Goal: Use online tool/utility: Utilize a website feature to perform a specific function

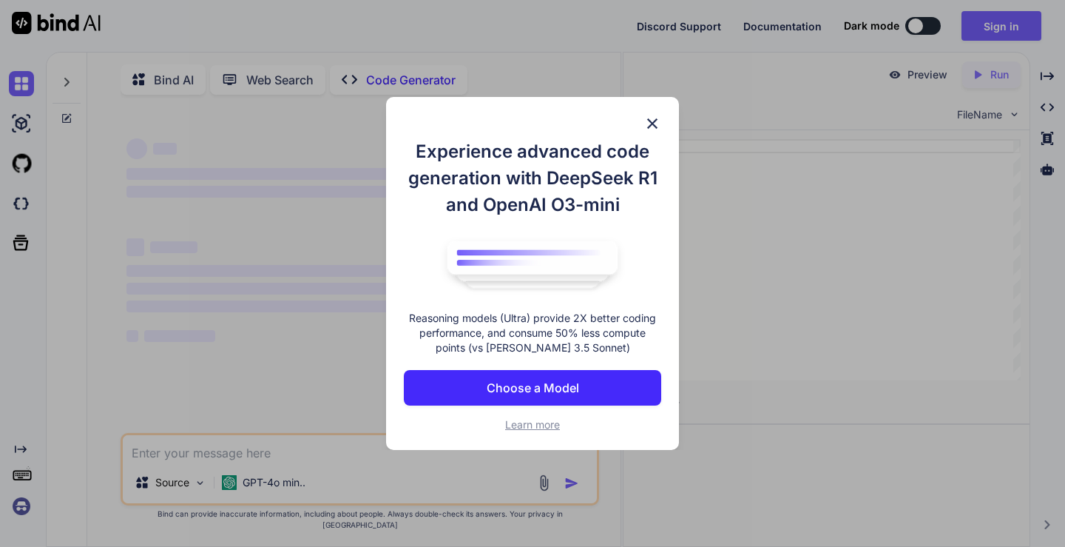
click at [661, 118] on div "Experience advanced code generation with DeepSeek R1 and OpenAI O3-mini Reasoni…" at bounding box center [532, 274] width 293 height 354
click at [649, 120] on img at bounding box center [652, 124] width 18 height 18
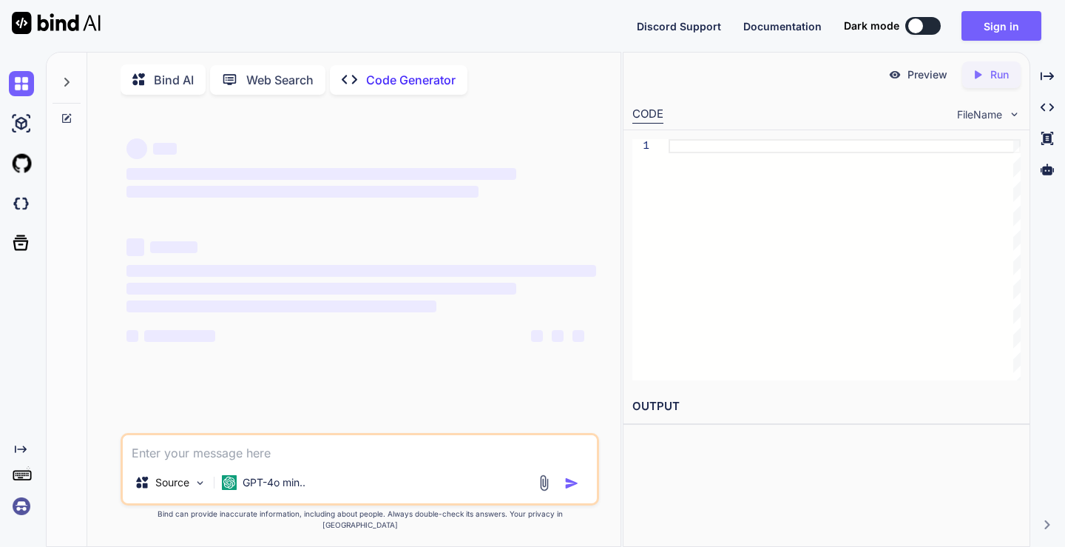
type textarea "x"
click at [359, 462] on textarea at bounding box center [359, 448] width 473 height 27
paste textarea "l ipsu d sitametc adipi elitse doeiu temp in utlabore e dol mag aliqu en admini…"
type textarea "l ipsu d sitametc adipi elitse doeiu temp in utlabore e dol mag aliqu en admini…"
type textarea "x"
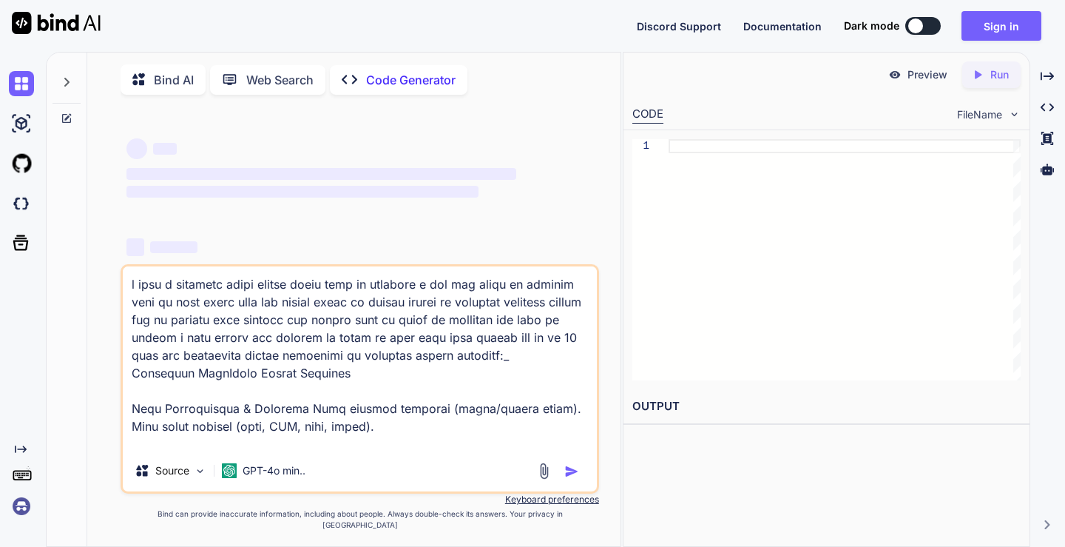
scroll to position [1439, 0]
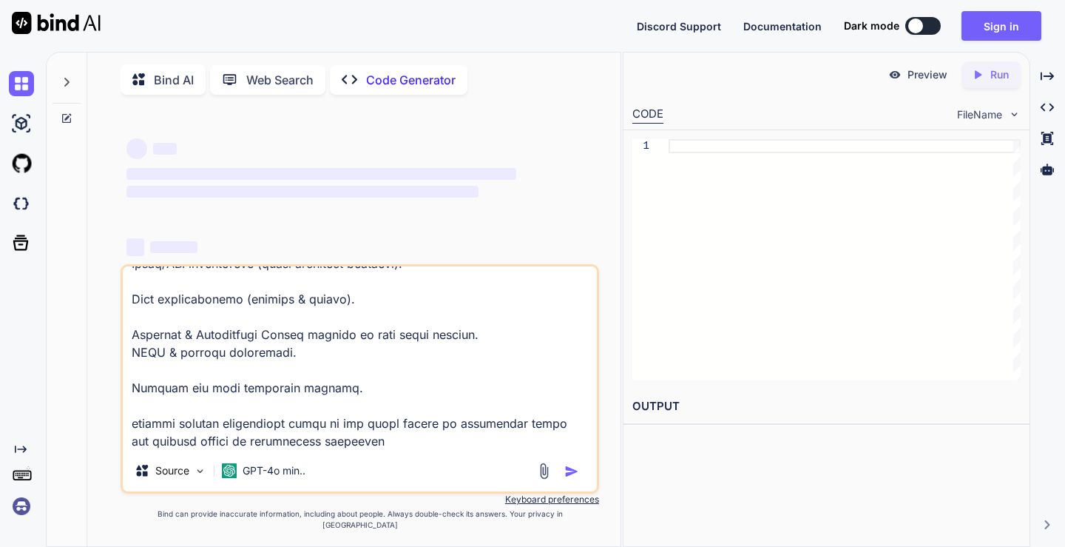
type textarea "l ipsu d sitametc adipi elitse doeiu temp in utlabore e dol mag aliqu en admini…"
click at [541, 479] on img at bounding box center [544, 470] width 17 height 17
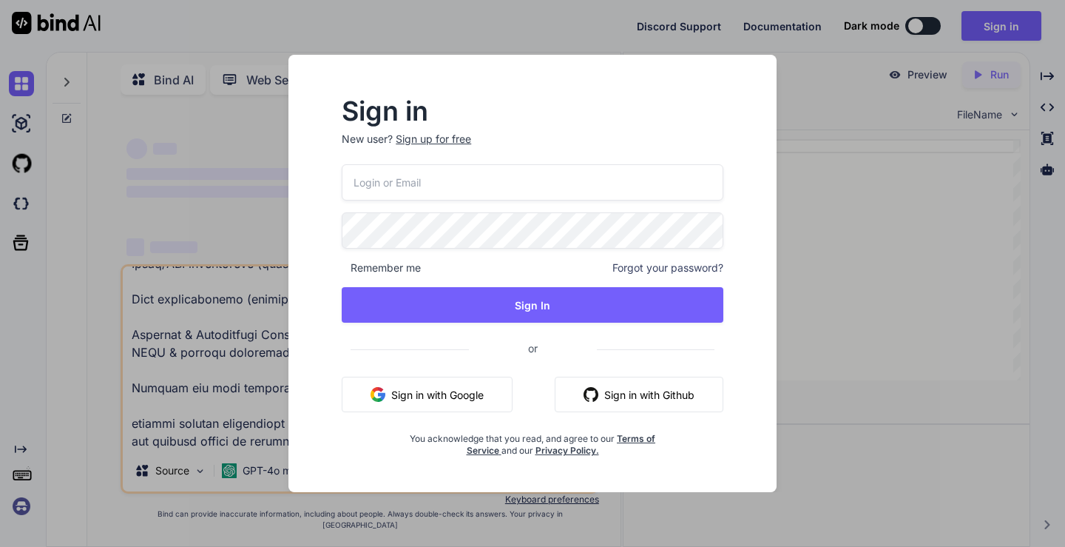
click at [481, 389] on button "Sign in with Google" at bounding box center [427, 394] width 171 height 36
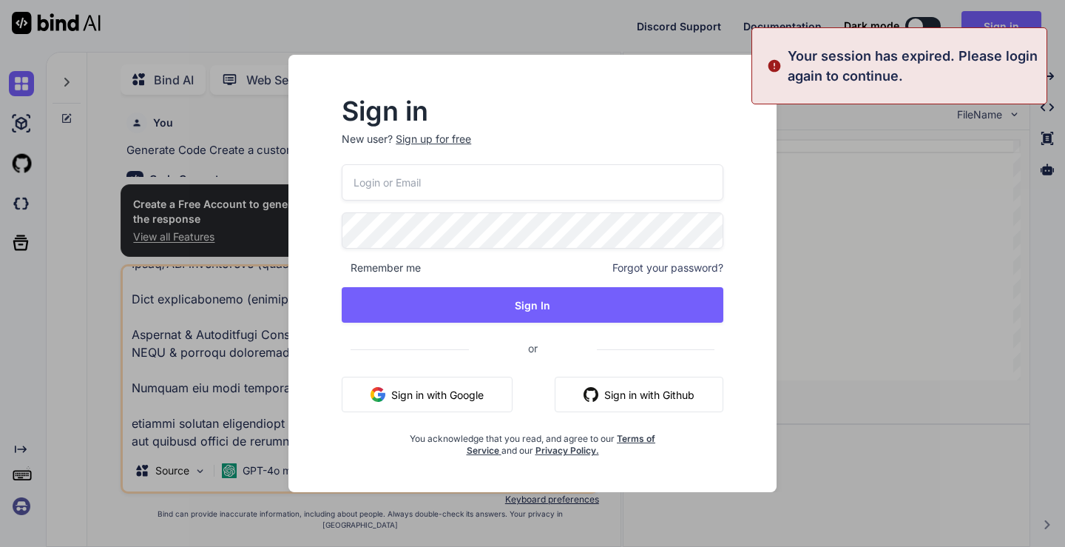
scroll to position [6, 0]
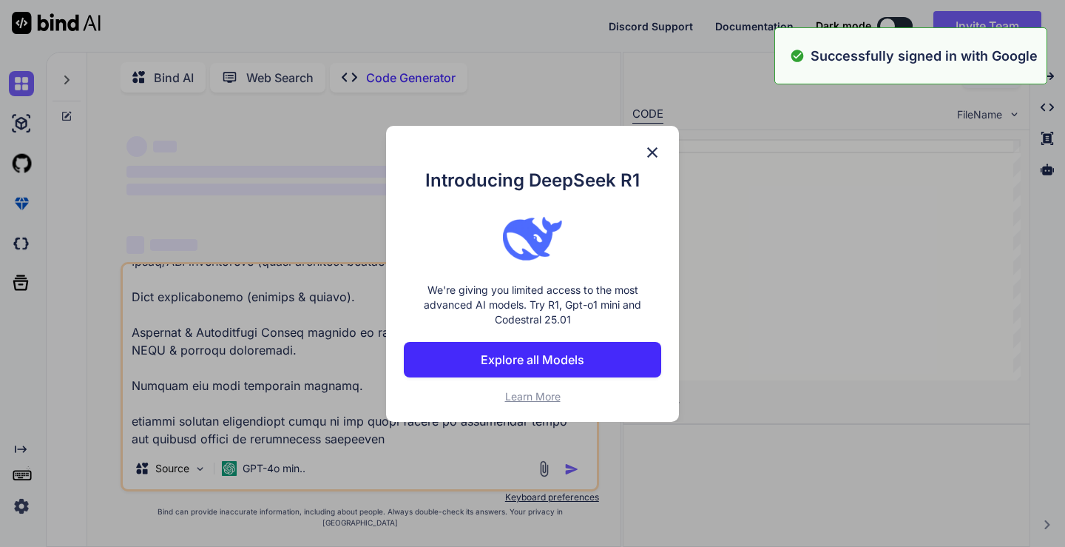
click at [543, 478] on div "Introducing DeepSeek R1 We're giving you limited access to the most advanced AI…" at bounding box center [532, 273] width 1065 height 547
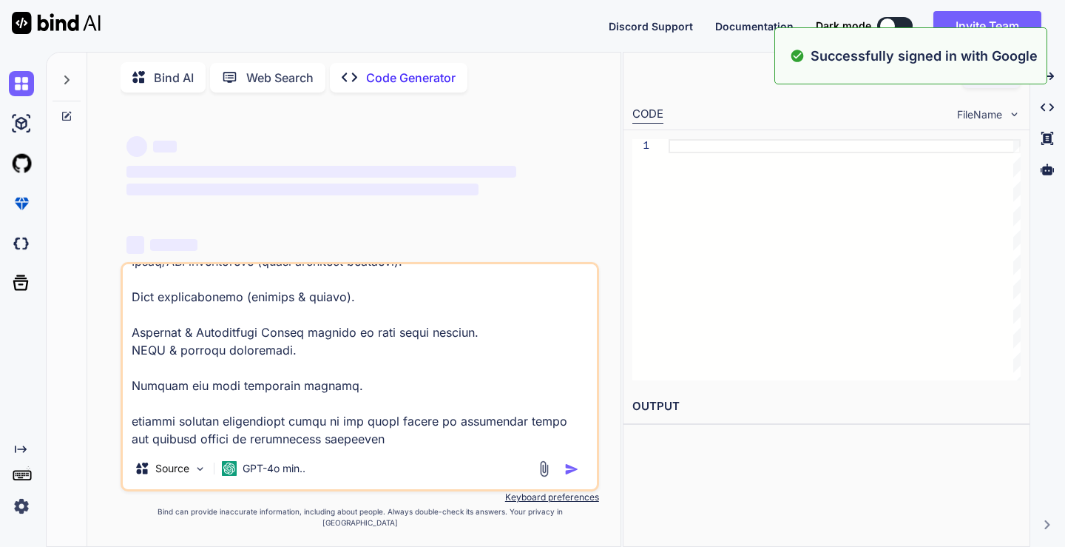
click at [544, 477] on img at bounding box center [544, 468] width 17 height 17
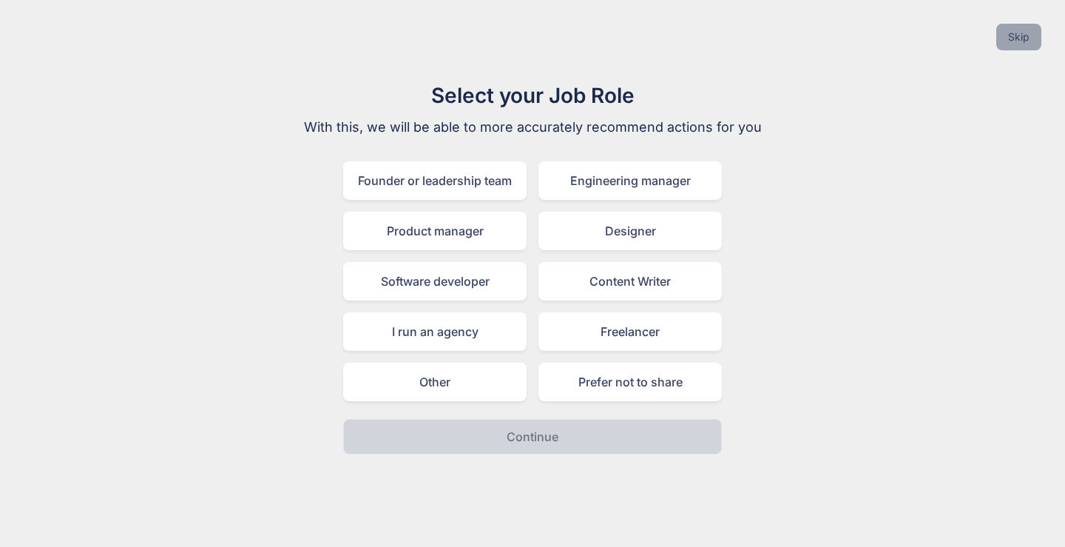
click at [1021, 36] on button "Skip" at bounding box center [1018, 37] width 45 height 27
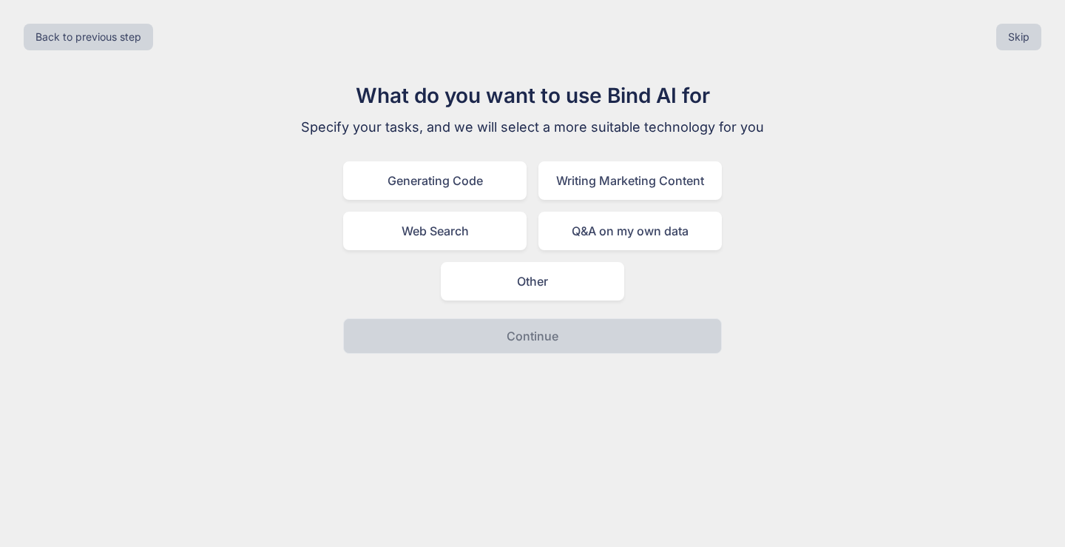
click at [1044, 33] on div "Back to previous step Skip" at bounding box center [532, 37] width 1041 height 50
click at [1038, 33] on button "Skip" at bounding box center [1018, 37] width 45 height 27
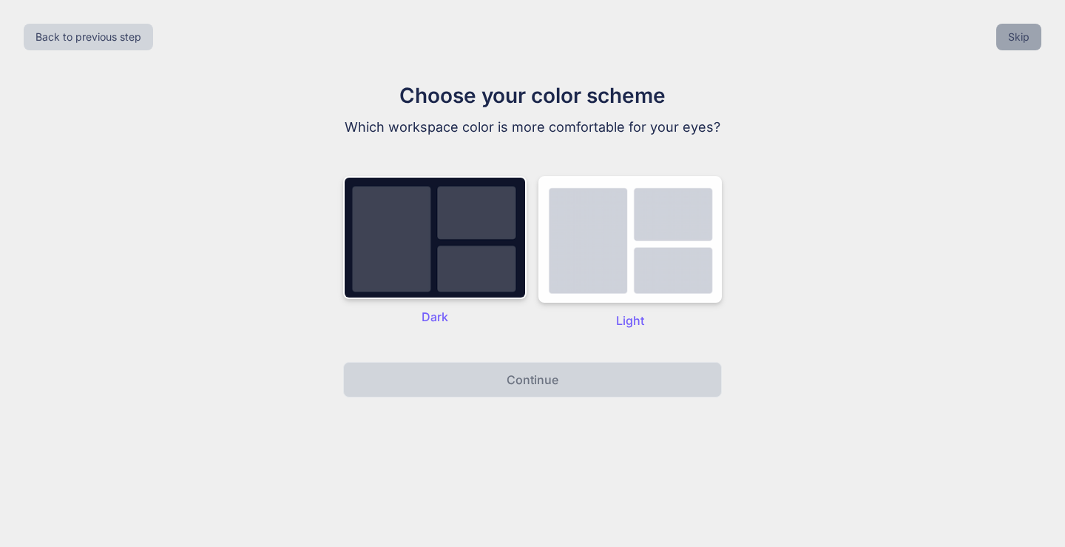
click at [1038, 33] on button "Skip" at bounding box center [1018, 37] width 45 height 27
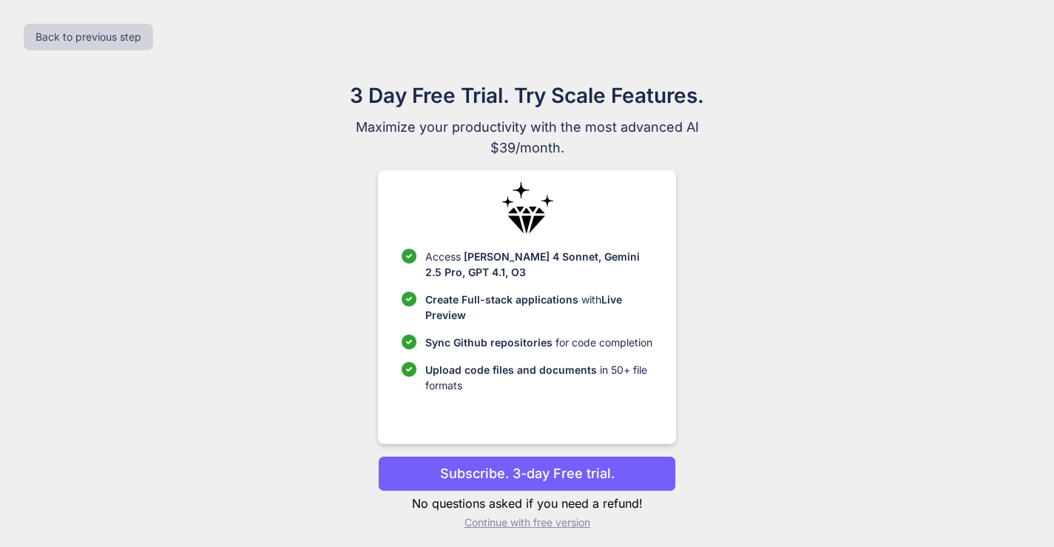
click at [567, 521] on p "Continue with free version" at bounding box center [527, 522] width 298 height 15
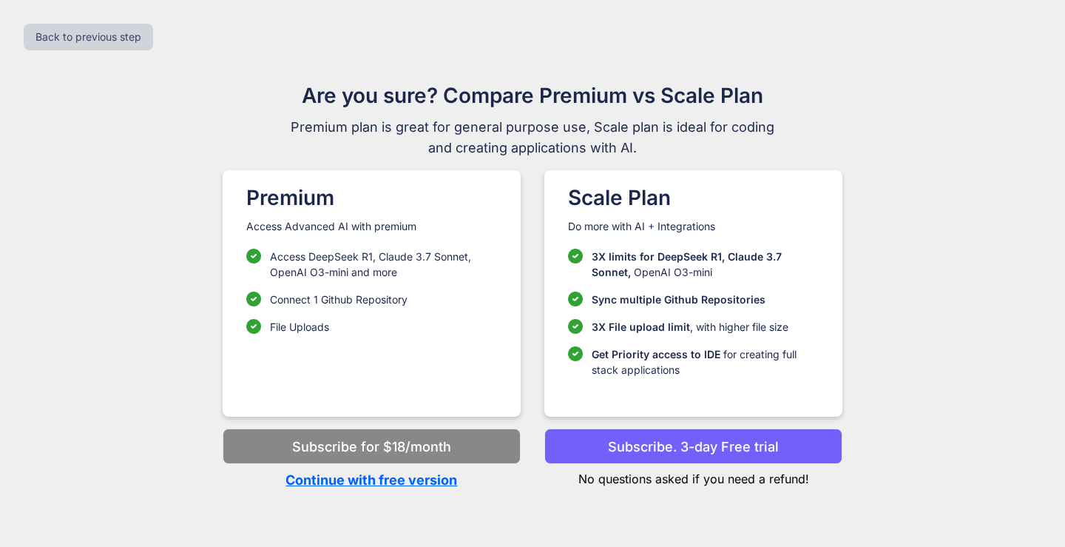
click at [379, 483] on p "Continue with free version" at bounding box center [372, 480] width 298 height 20
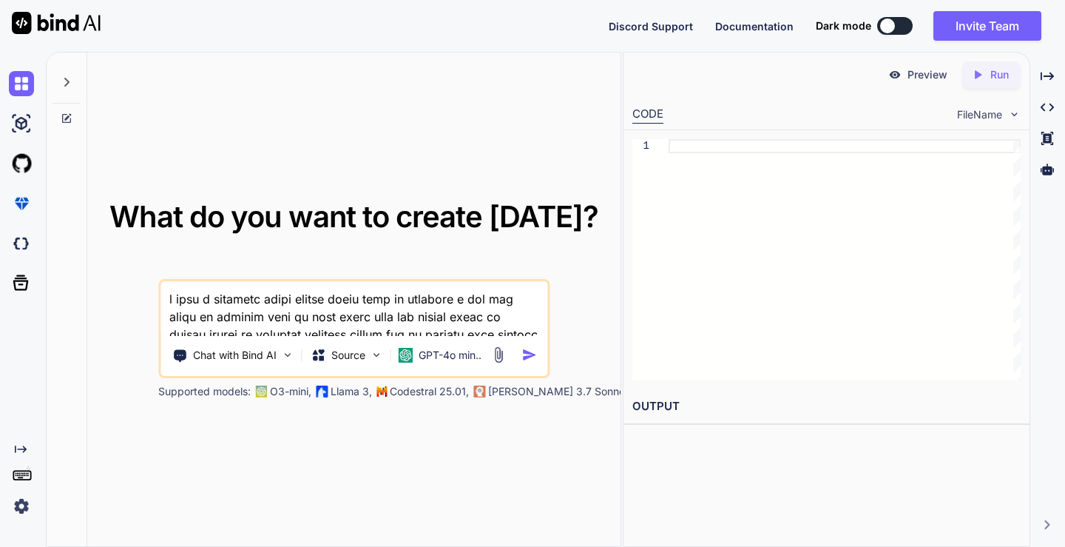
scroll to position [1511, 0]
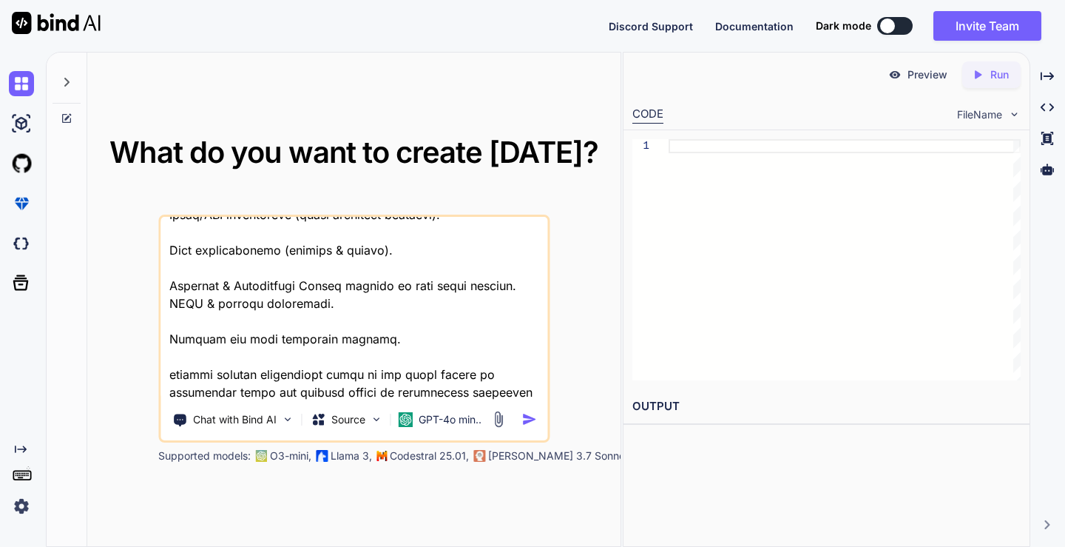
type textarea "l ipsu d sitametc adipi elitse doeiu temp in utlabore e dol mag aliqu en admini…"
click at [493, 425] on img at bounding box center [498, 419] width 17 height 17
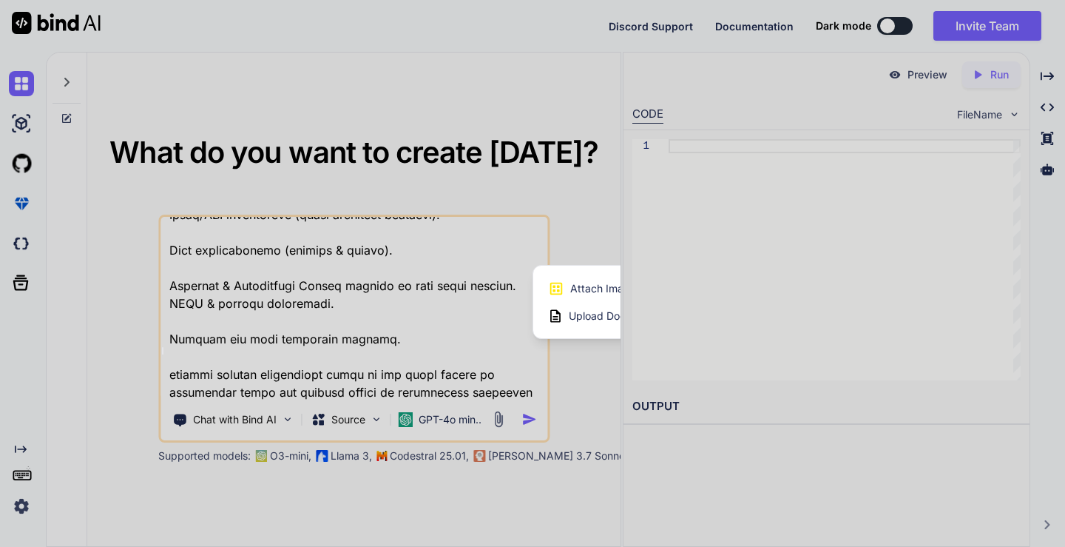
click at [582, 320] on span "Upload Documents and Code Files" at bounding box center [652, 315] width 167 height 15
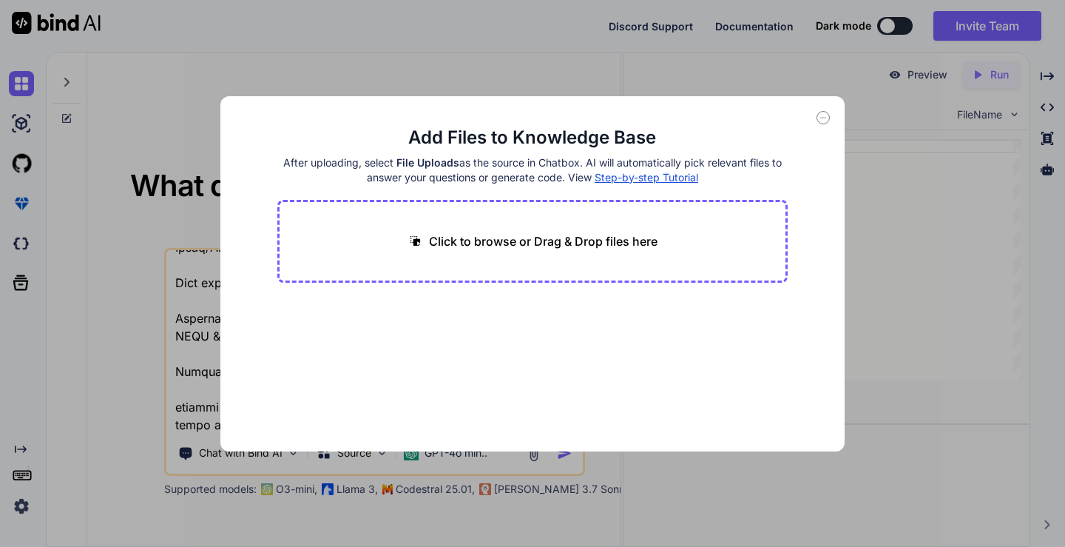
scroll to position [1476, 0]
click at [514, 245] on p "Click to browse or Drag & Drop files here" at bounding box center [543, 241] width 229 height 18
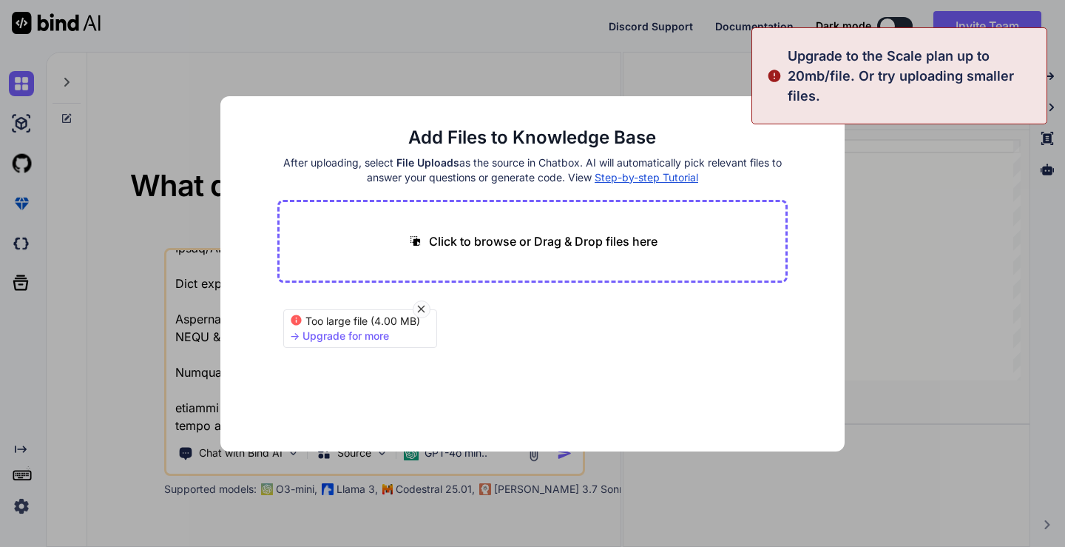
click at [814, 152] on div "Add Files to Knowledge Base After uploading, select File Uploads as the source …" at bounding box center [532, 273] width 625 height 355
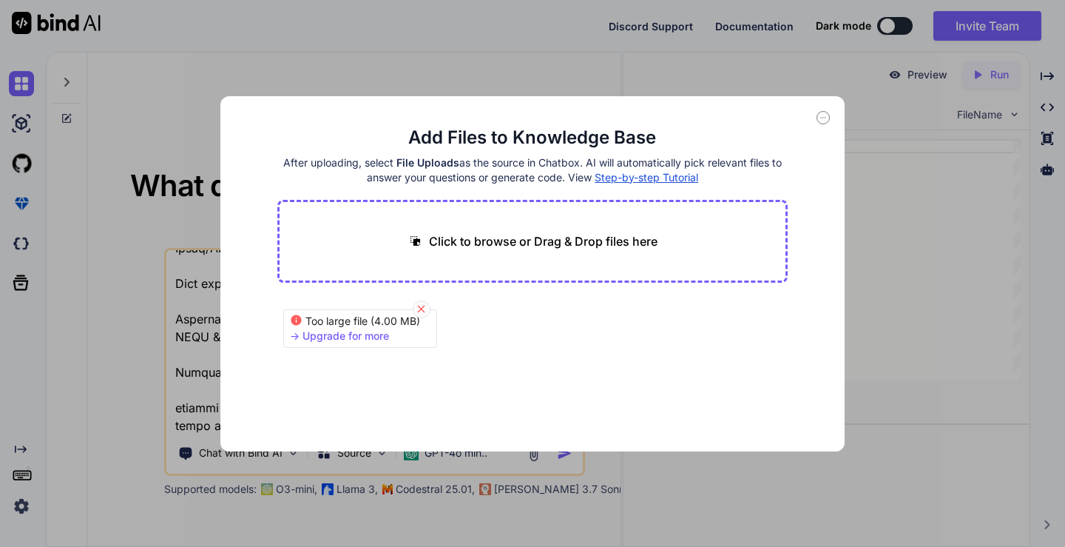
click at [418, 309] on icon at bounding box center [421, 309] width 13 height 13
click at [484, 240] on p "Click to browse or Drag & Drop files here" at bounding box center [543, 241] width 229 height 18
type input "C:\fakepath\UNLOQK Full Numerology Report with Loshu Grid Content FULL_compress…"
click at [771, 399] on button "Finish" at bounding box center [762, 407] width 52 height 30
click at [824, 118] on icon at bounding box center [823, 118] width 5 height 0
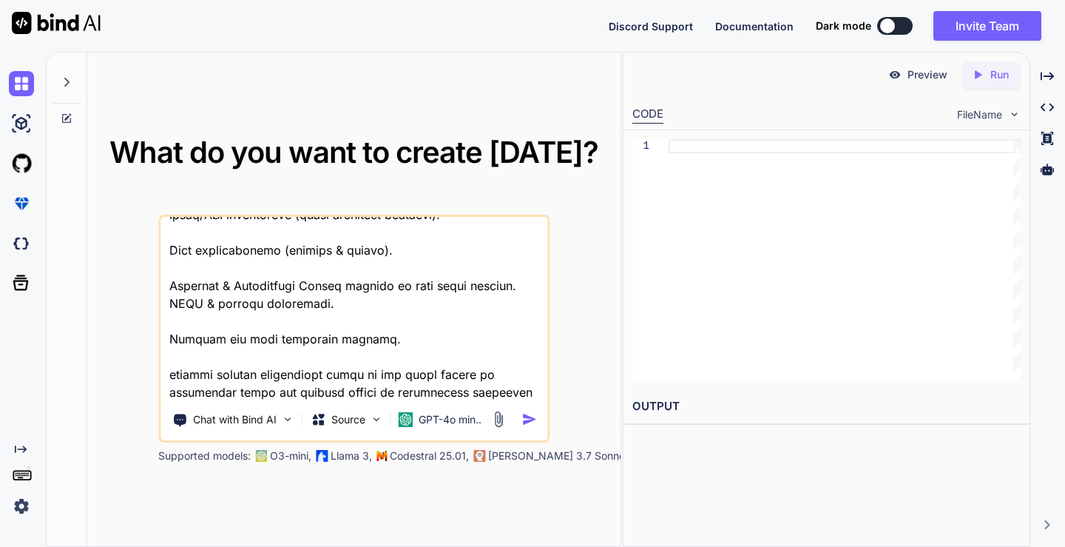
scroll to position [1512, 0]
click at [492, 416] on img at bounding box center [498, 419] width 17 height 17
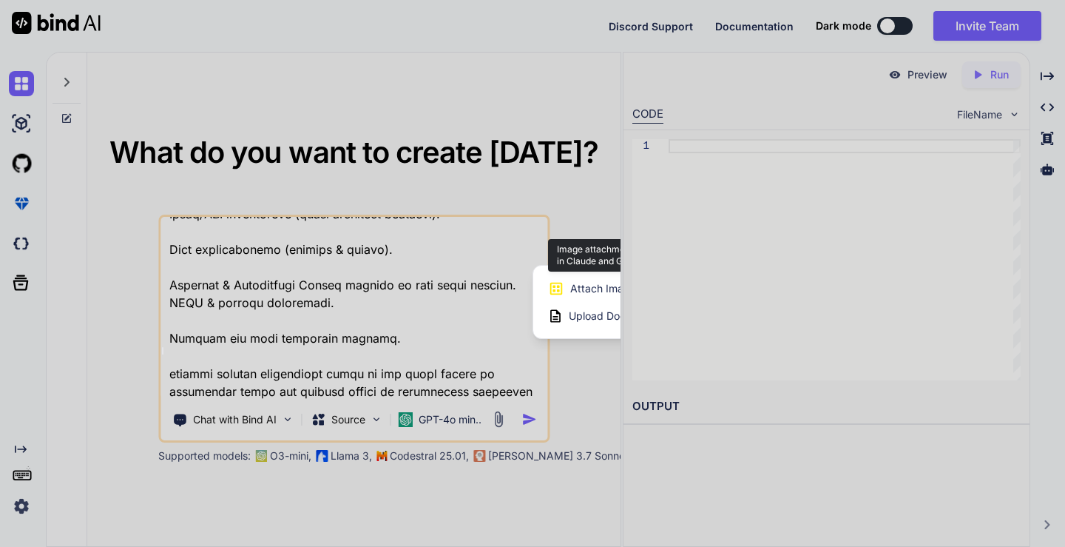
click at [601, 286] on span "Attach Images" at bounding box center [605, 288] width 71 height 15
click at [587, 286] on span "Attach Images" at bounding box center [605, 288] width 71 height 15
click at [586, 328] on div "Upload Documents and Code Files" at bounding box center [642, 316] width 188 height 27
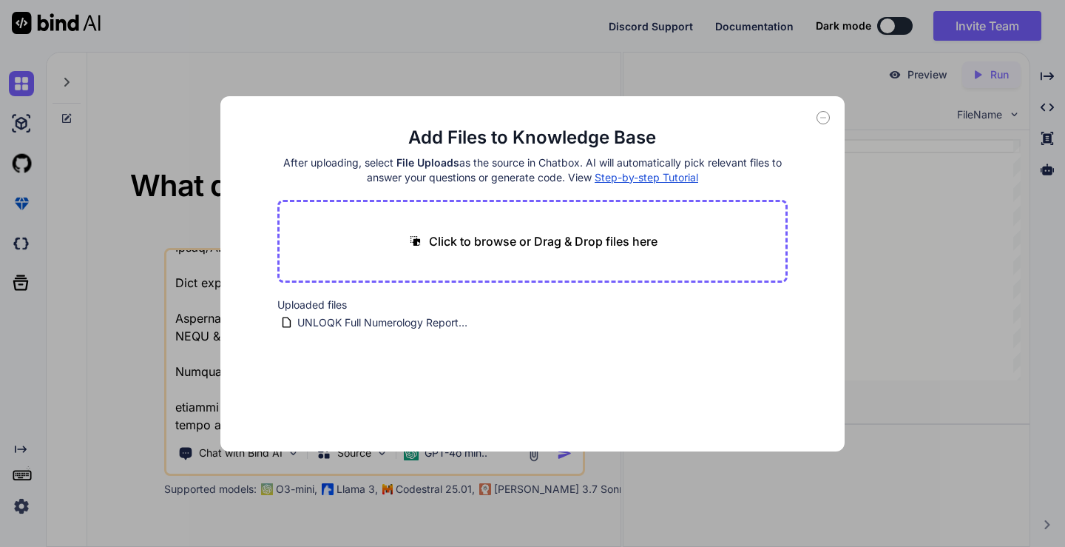
click at [825, 118] on icon at bounding box center [823, 117] width 13 height 13
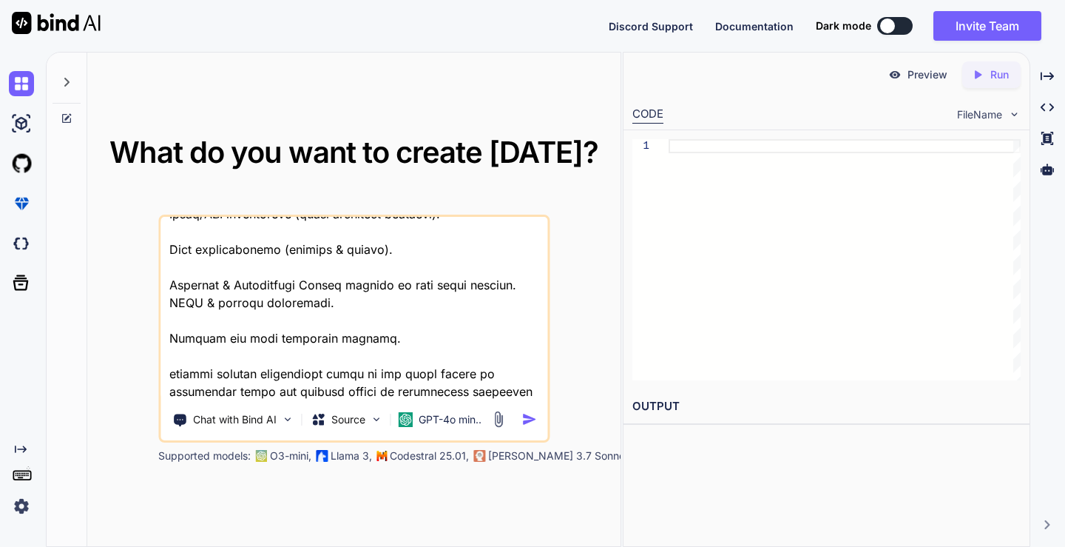
click at [512, 379] on textarea at bounding box center [354, 308] width 387 height 183
type textarea "l ipsu d sitametc adipi elitse doeiu temp in utlabore e dol mag aliqu en admini…"
click at [512, 379] on textarea at bounding box center [354, 308] width 387 height 183
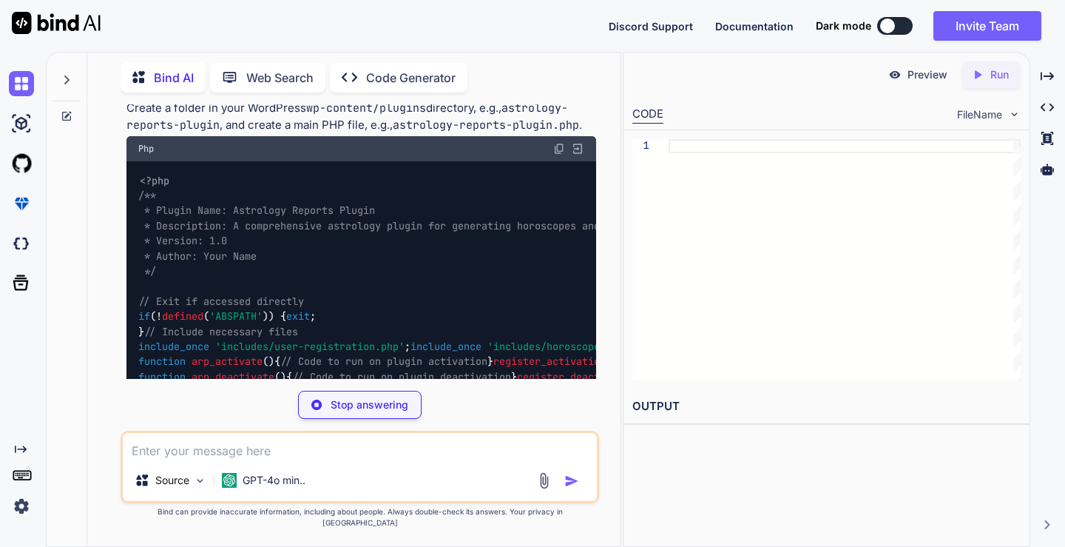
scroll to position [888, 0]
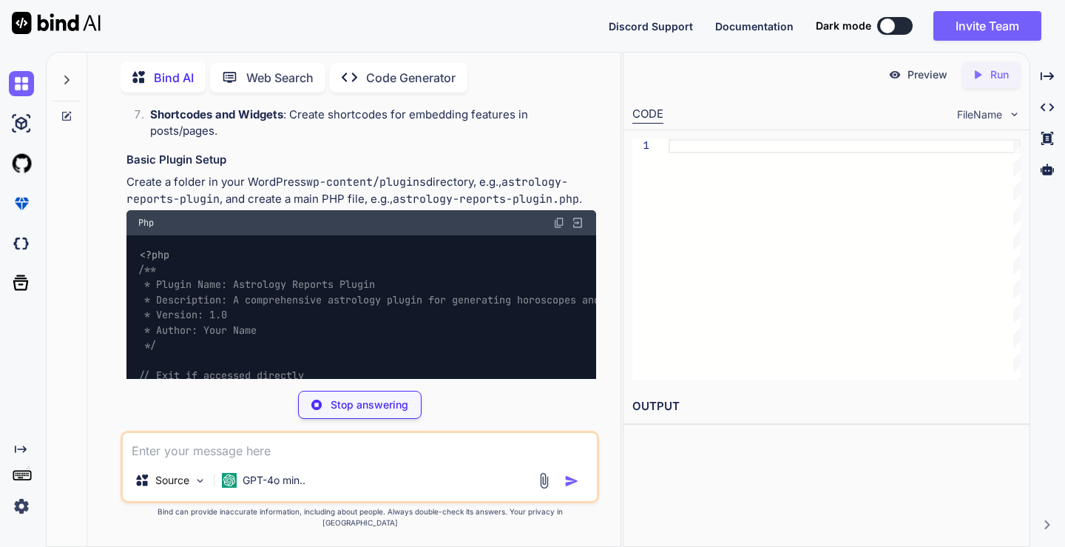
click at [380, 402] on div "Stop answering" at bounding box center [360, 405] width 124 height 28
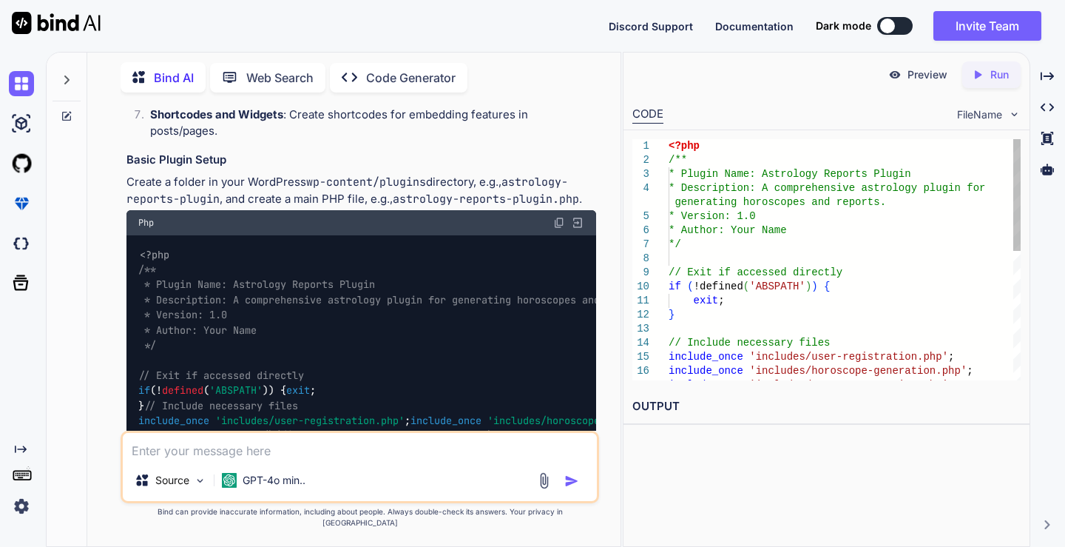
click at [392, 488] on div "Source GPT-4o min.." at bounding box center [359, 483] width 473 height 36
click at [408, 459] on textarea at bounding box center [359, 446] width 473 height 27
click at [536, 486] on img at bounding box center [544, 480] width 17 height 17
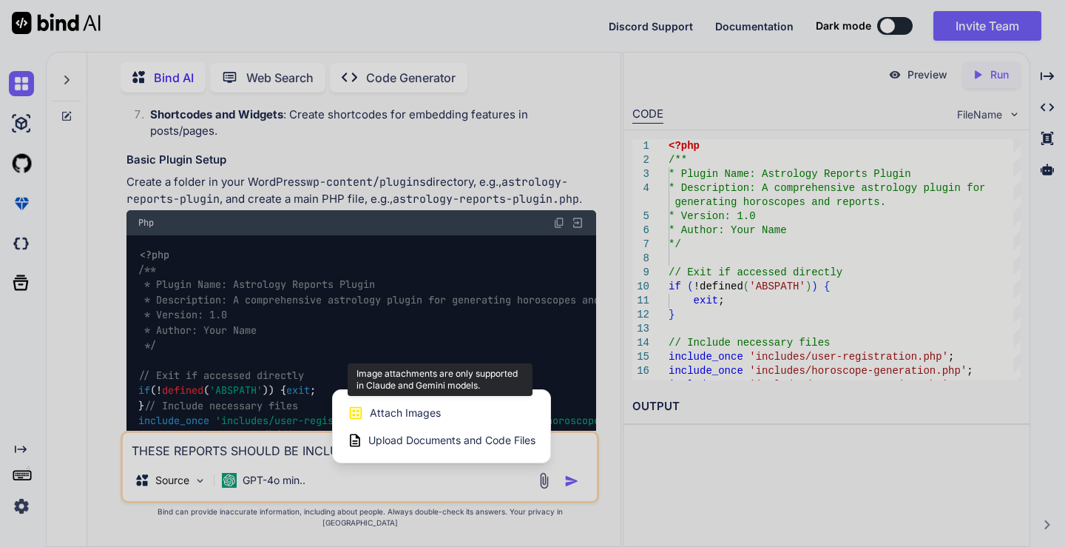
click at [473, 422] on div "Attach Images Image attachments are only supported in Claude and Gemini models." at bounding box center [442, 413] width 188 height 28
click at [422, 419] on span "Attach Images" at bounding box center [405, 412] width 71 height 15
click at [397, 480] on div at bounding box center [532, 273] width 1065 height 547
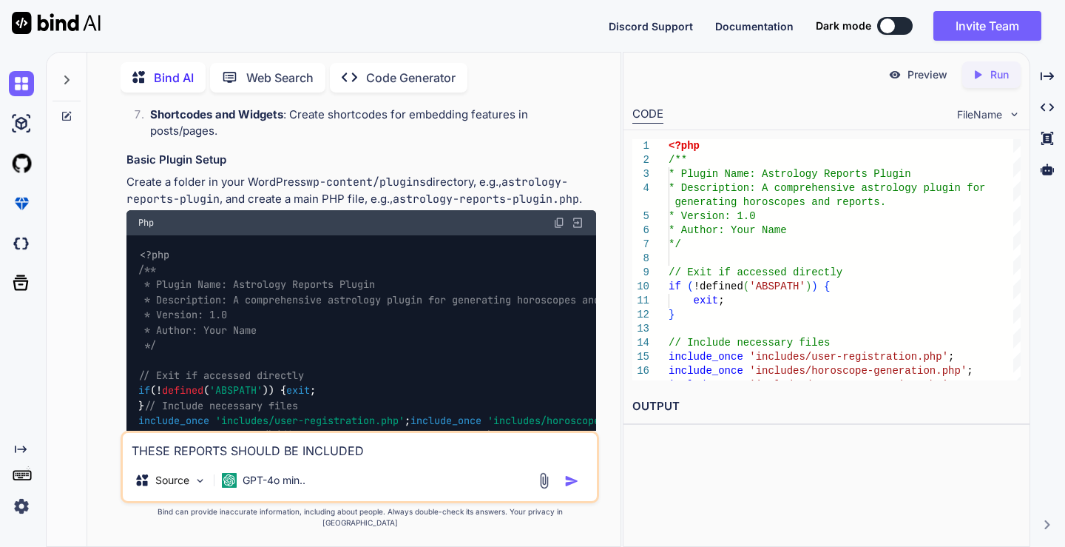
click at [455, 459] on textarea "THESE REPORTS SHOULD BE INCLUDED" at bounding box center [359, 446] width 473 height 27
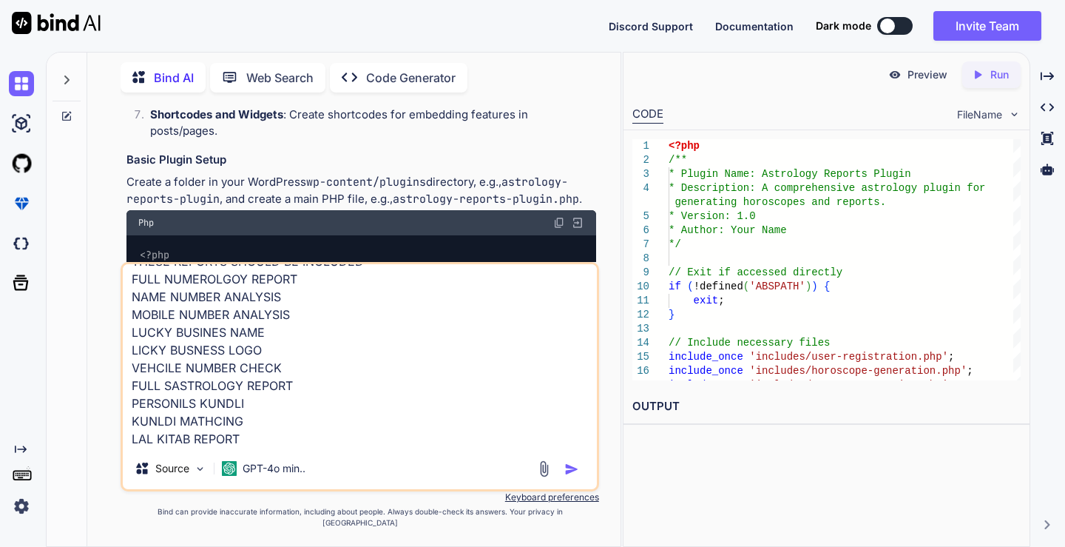
scroll to position [38, 0]
click at [175, 447] on textarea "THESE REPORTS SHOULD BE INCLUDED FULL NUMEROLGOY REPORT NAME NUMBER ANALYSIS MO…" at bounding box center [359, 355] width 473 height 183
click at [212, 447] on textarea "THESE REPORTS SHOULD BE INCLUDED FULL NUMEROLGOY REPORT NAME NUMBER ANALYSIS MO…" at bounding box center [359, 355] width 473 height 183
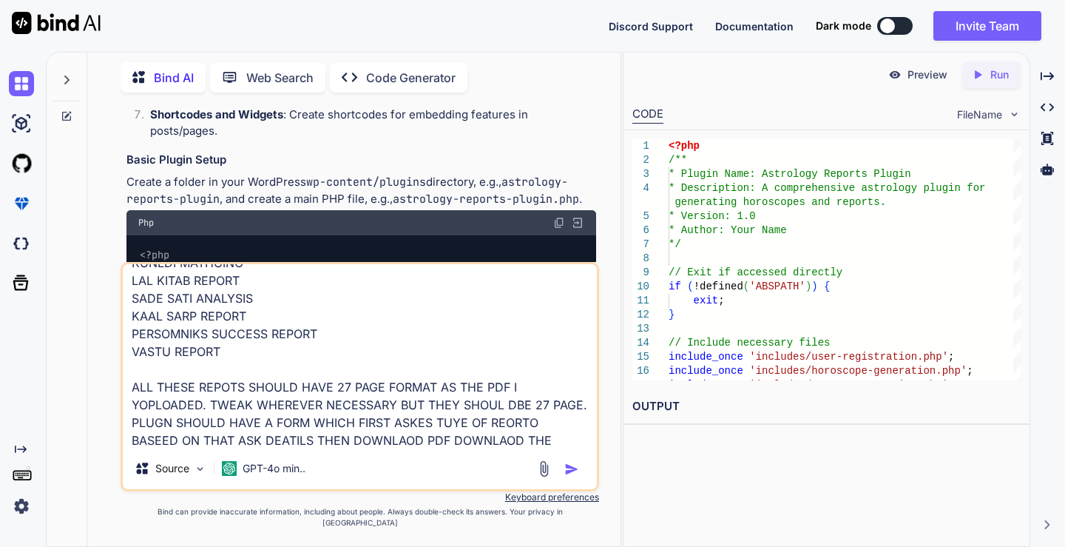
scroll to position [197, 0]
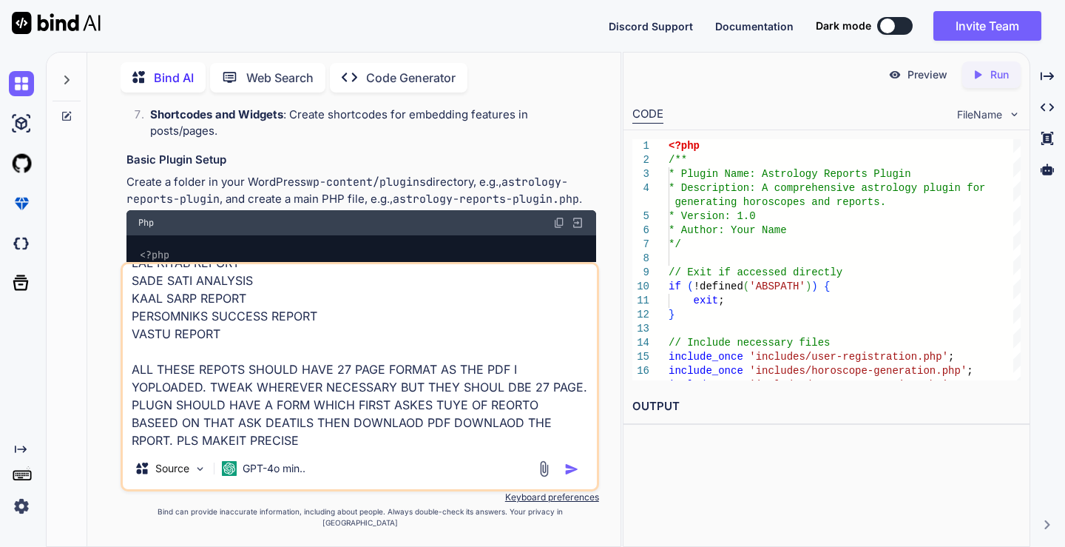
type textarea "THESE REPORTS SHOULD BE INCLUDED FULL NUMEROLGOY REPORT NAME NUMBER ANALYSIS MO…"
click at [572, 476] on img "button" at bounding box center [571, 469] width 15 height 15
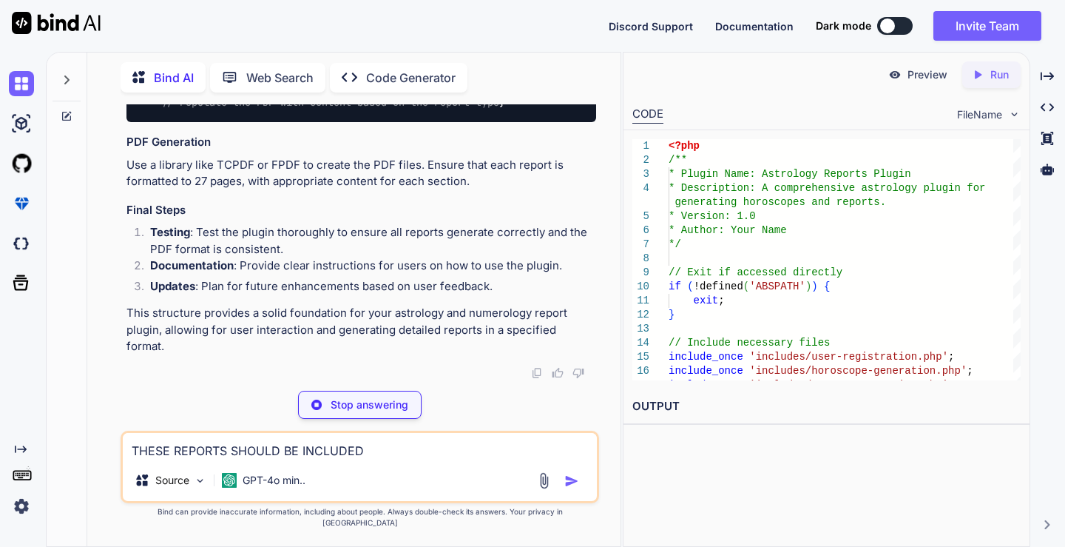
scroll to position [4587, 0]
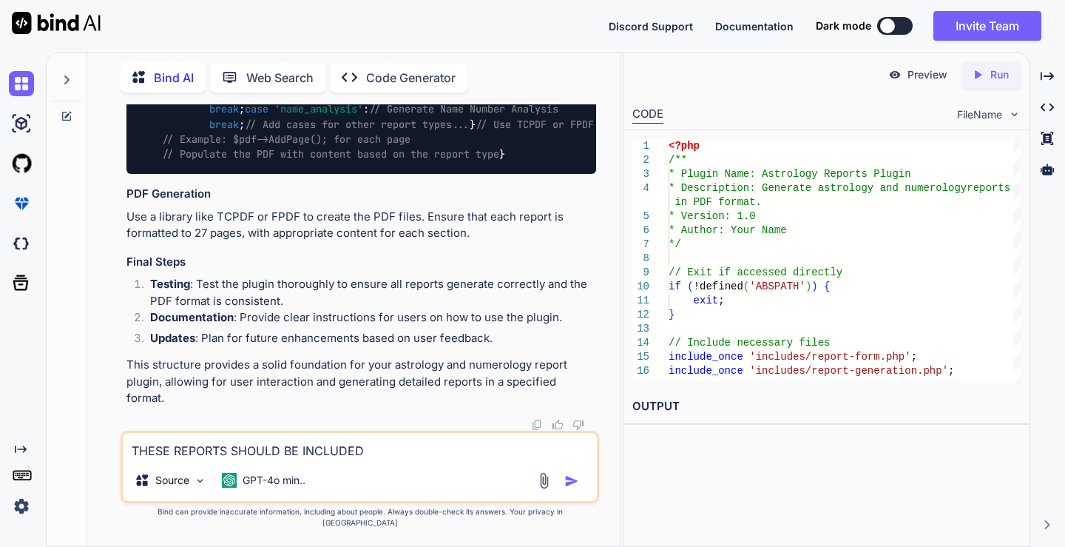
click at [436, 448] on textarea "THESE REPORTS SHOULD BE INCLUDED FULL NUMEROLGOY REPORT NAME NUMBER ANALYSIS MO…" at bounding box center [359, 446] width 473 height 27
type textarea "CAN U CREATE THEENTIRE PLUGIN ZIP"
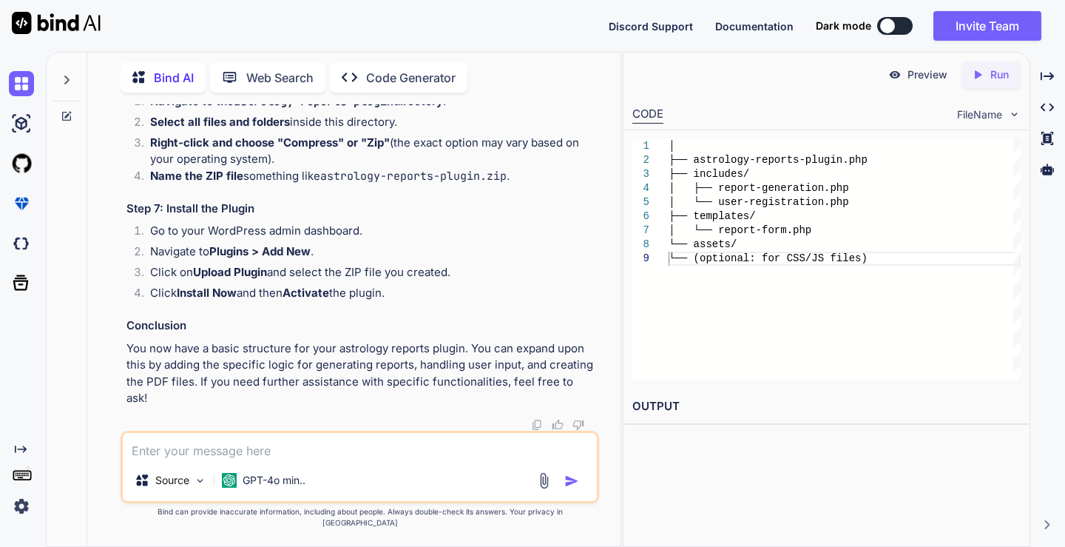
scroll to position [6722, 0]
click at [749, 161] on div "│ ├── astrology-reports-plugin.php ├── includes/ │ ├── report-generation.php │ …" at bounding box center [845, 259] width 352 height 241
click at [674, 156] on div "│ ├── astrology-reports-plugin.php ├── includes/ │ ├── report-generation.php │ …" at bounding box center [845, 259] width 352 height 241
click at [730, 161] on div "│ ├── astrology-reports-plugin.php ├── includes/ │ ├── report-generation.php │ …" at bounding box center [845, 259] width 352 height 241
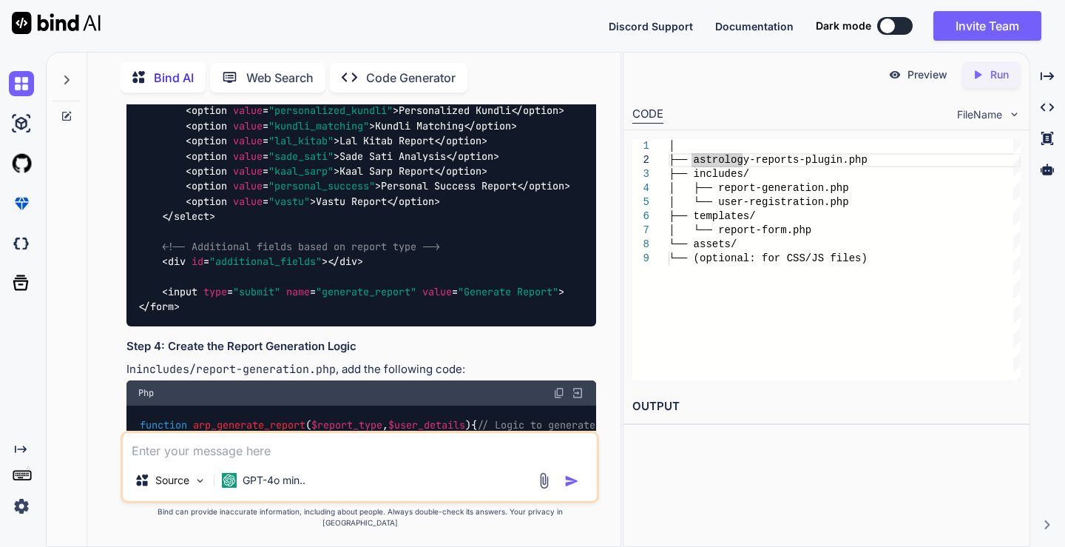
scroll to position [5169, 0]
drag, startPoint x: 163, startPoint y: 162, endPoint x: 366, endPoint y: 156, distance: 203.5
copy code "astrology-reports-plugin.php"
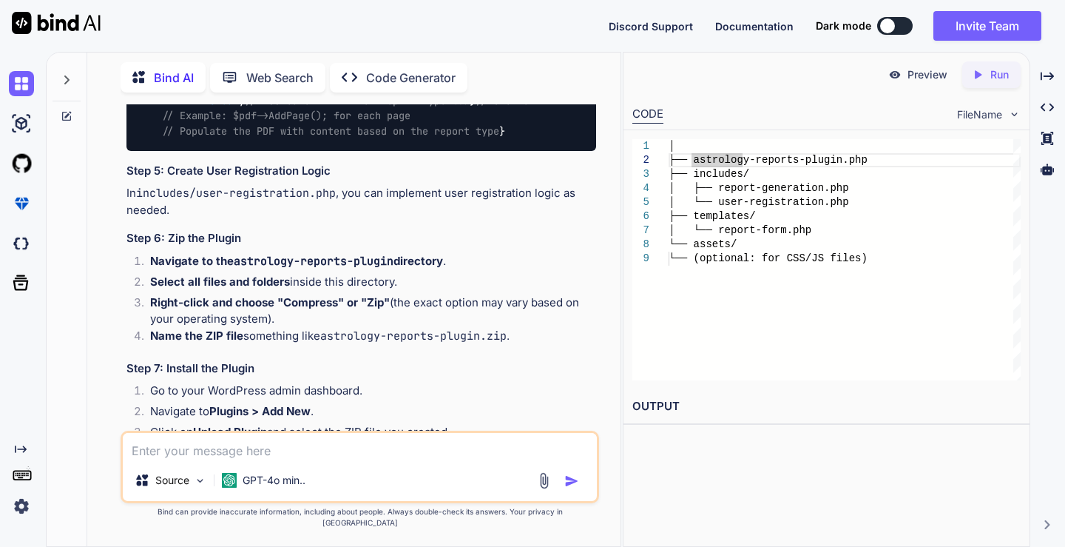
scroll to position [5686, 0]
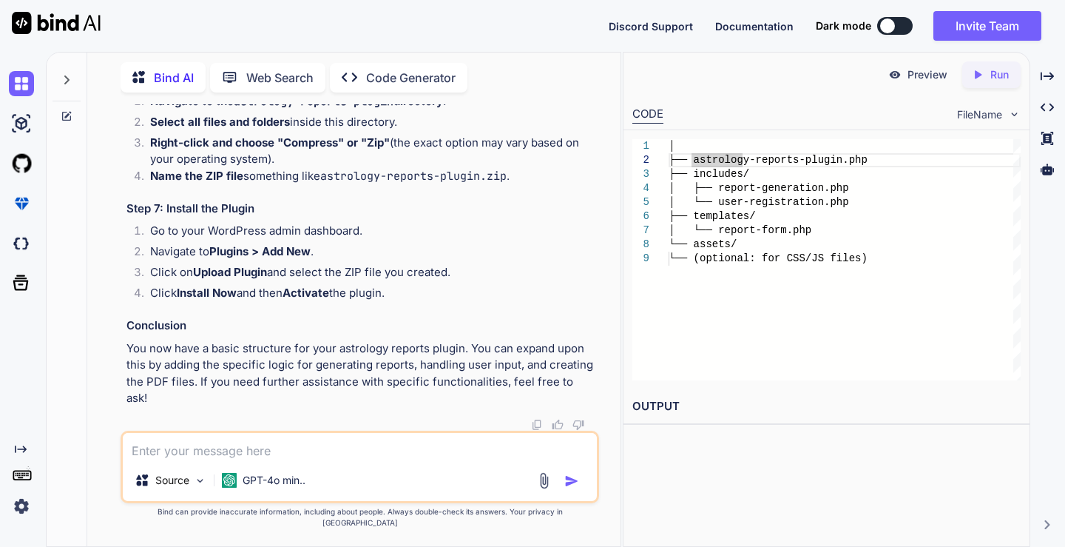
scroll to position [6204, 0]
click at [1012, 71] on div "Created with Pixso. Run" at bounding box center [991, 74] width 58 height 27
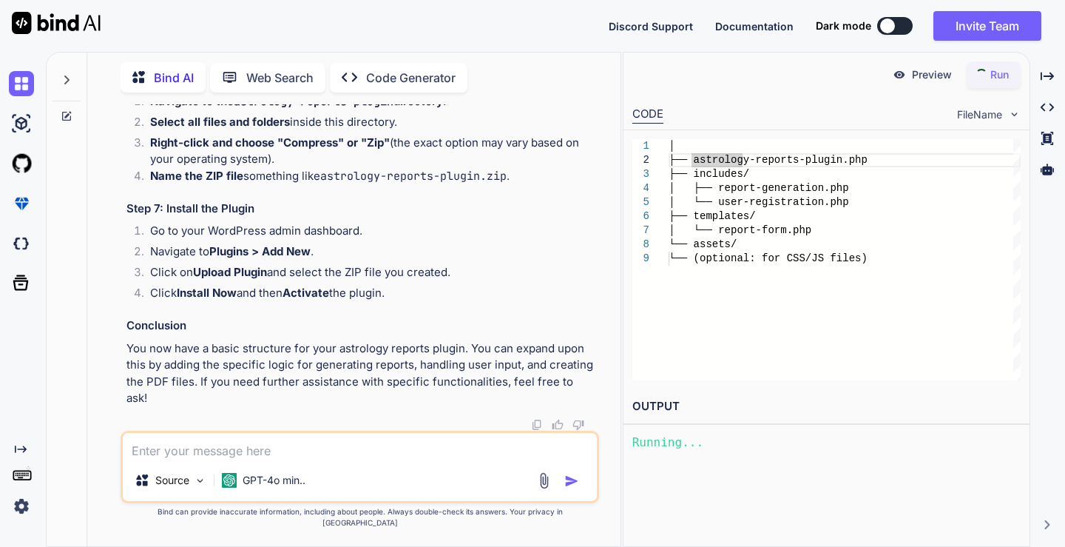
click at [359, 447] on textarea at bounding box center [359, 446] width 473 height 27
type textarea "can u crete entire plugin"
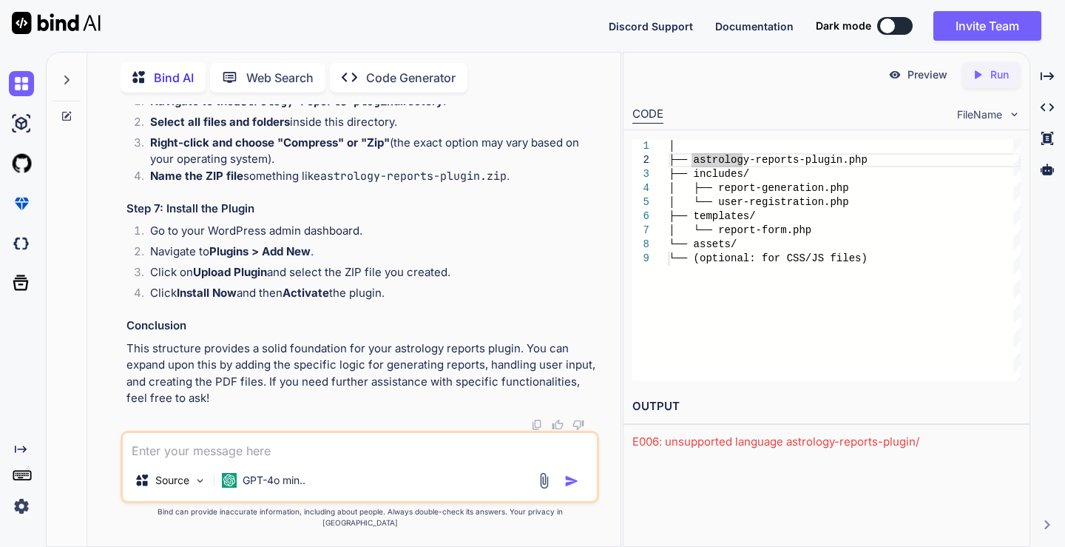
scroll to position [7880, 0]
click at [371, 478] on div "Source GPT-4o min.." at bounding box center [359, 483] width 473 height 36
click at [383, 459] on textarea at bounding box center [359, 446] width 473 height 27
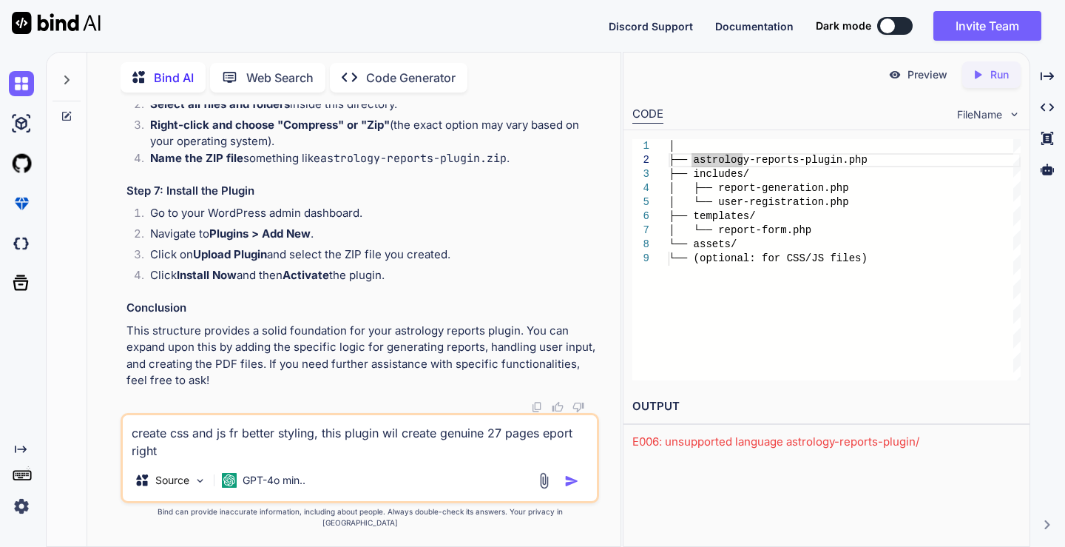
type textarea "create css and js fr better styling, this plugin wil create genuine 27 pages ep…"
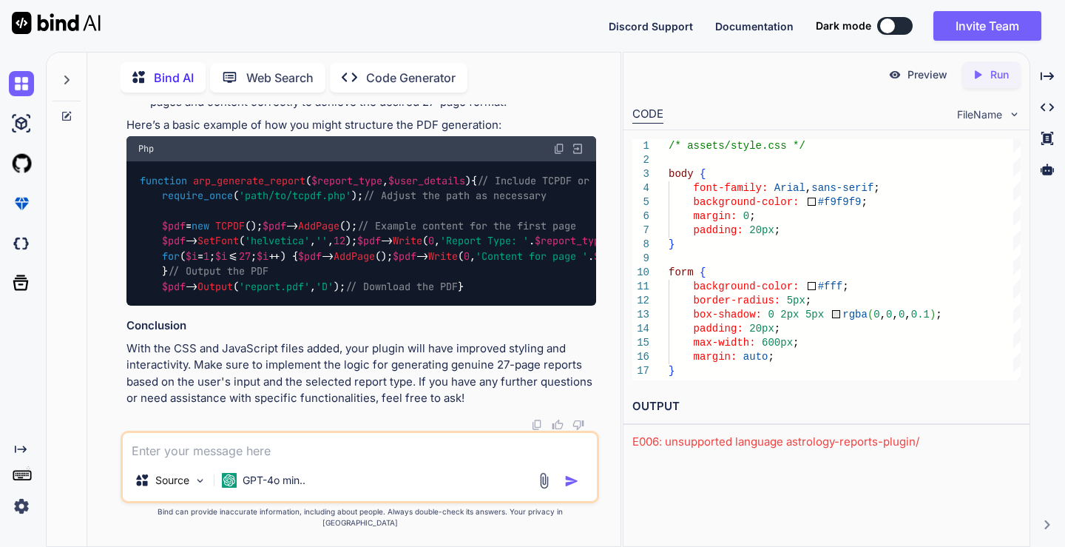
scroll to position [11063, 0]
click at [428, 446] on textarea at bounding box center [359, 446] width 473 height 27
type textarea "can u give all the codes again"
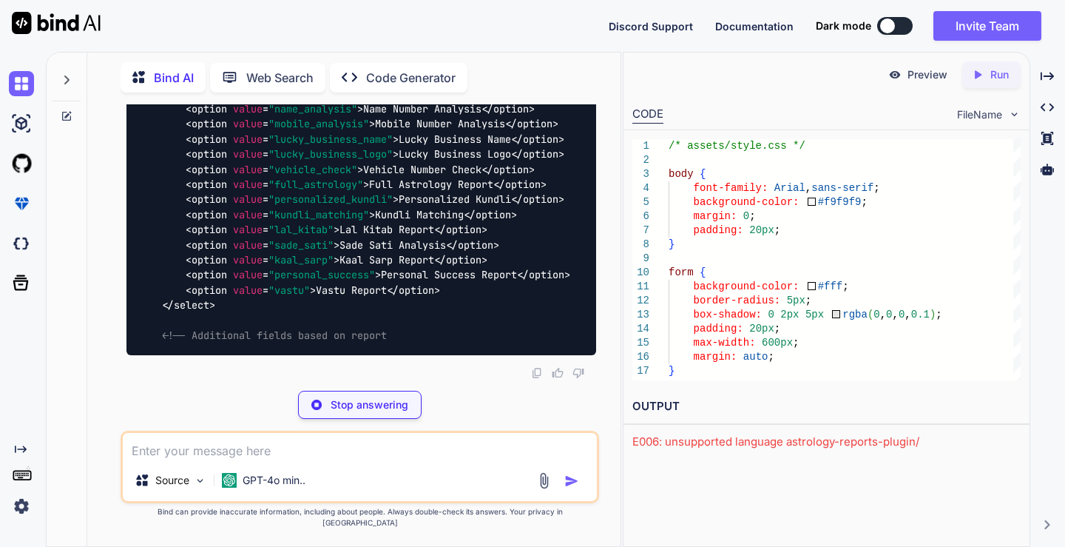
scroll to position [12092, 0]
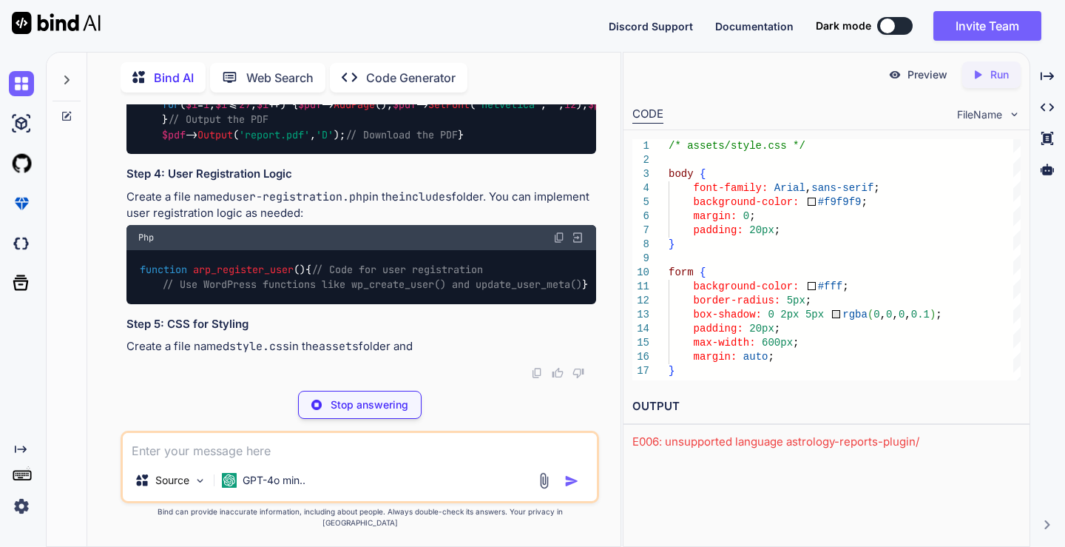
scroll to position [12684, 0]
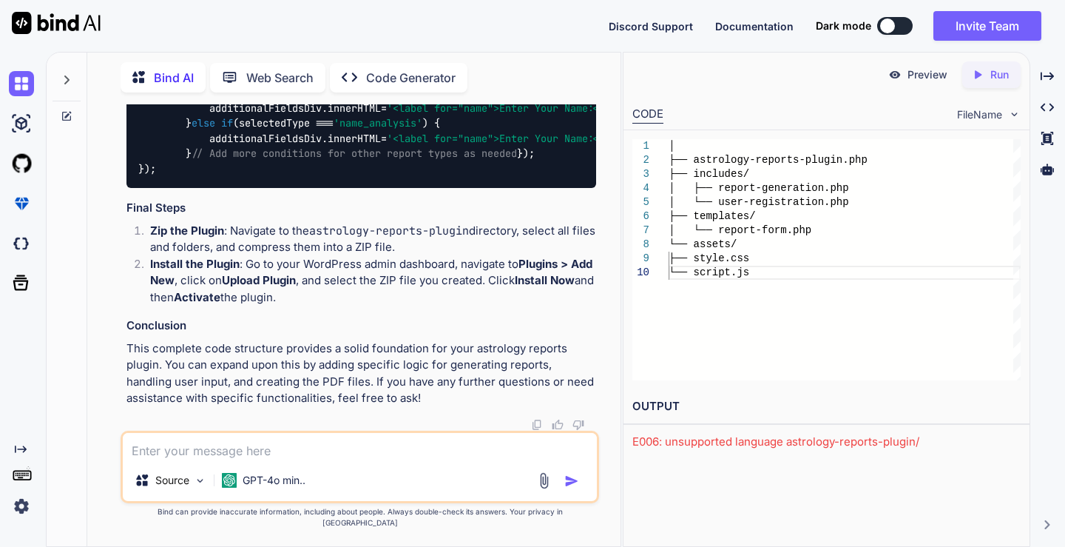
scroll to position [13202, 0]
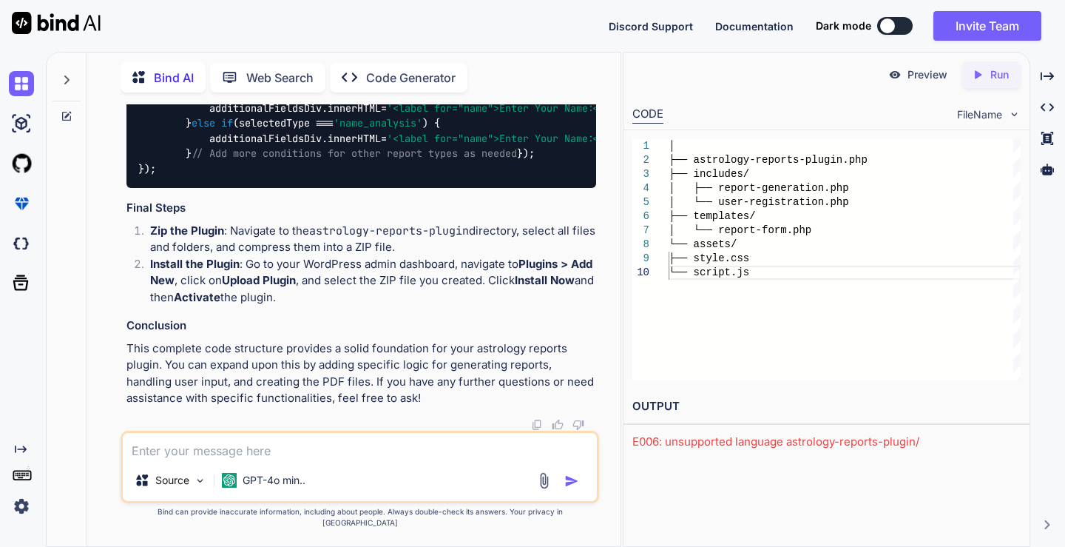
click at [368, 459] on textarea at bounding box center [359, 446] width 473 height 27
type textarea "now can it create pdf ort s27 page"
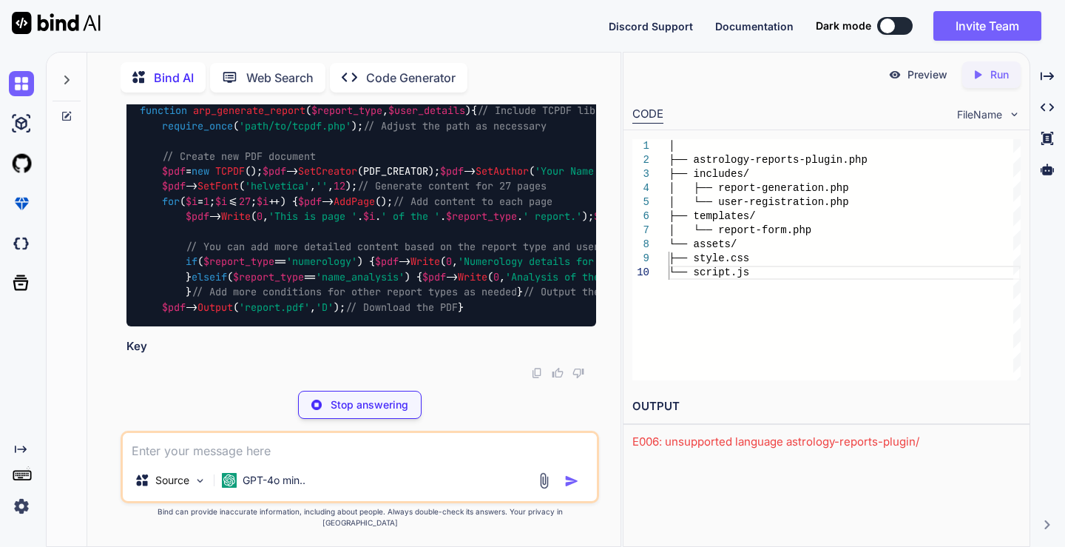
scroll to position [15366, 0]
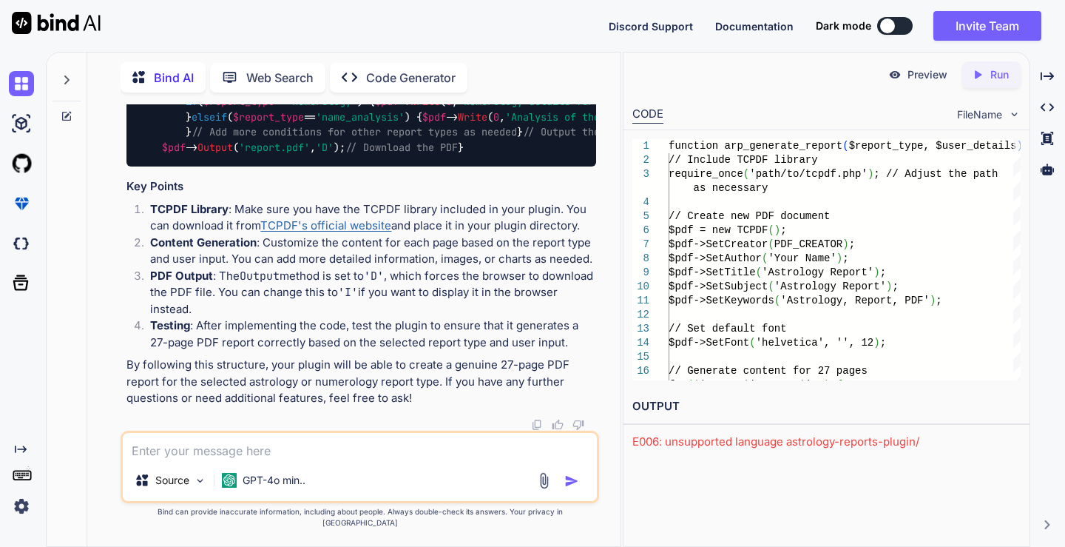
click at [399, 476] on div "Source GPT-4o min.." at bounding box center [360, 466] width 478 height 72
click at [385, 459] on textarea at bounding box center [359, 446] width 473 height 27
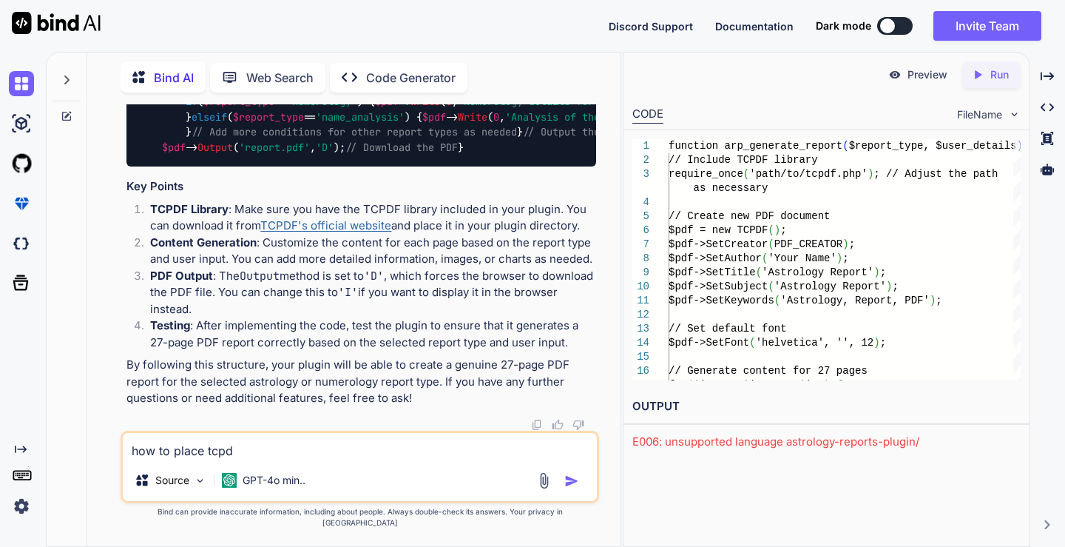
type textarea "how to place tcpdf"
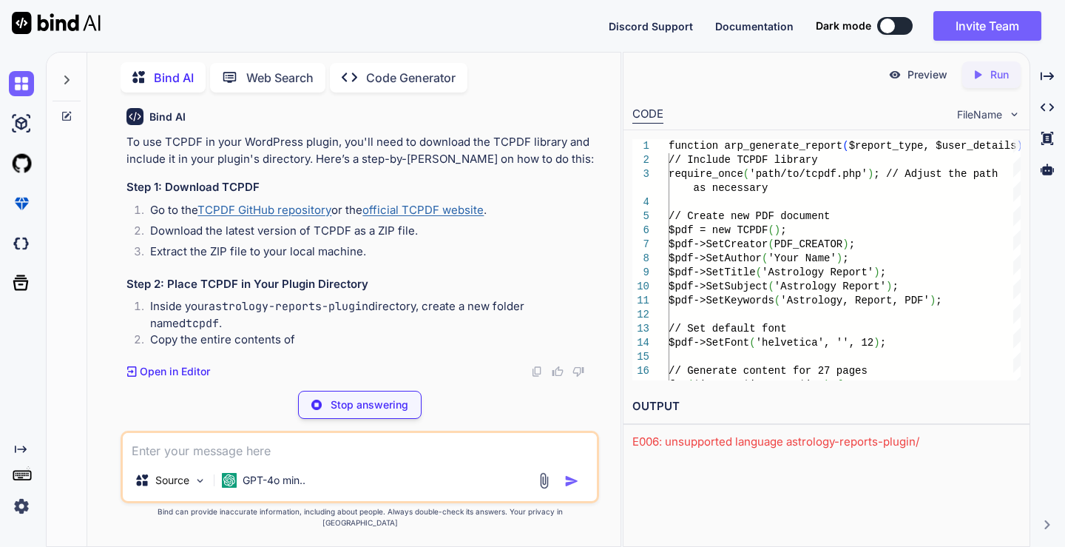
scroll to position [16383, 0]
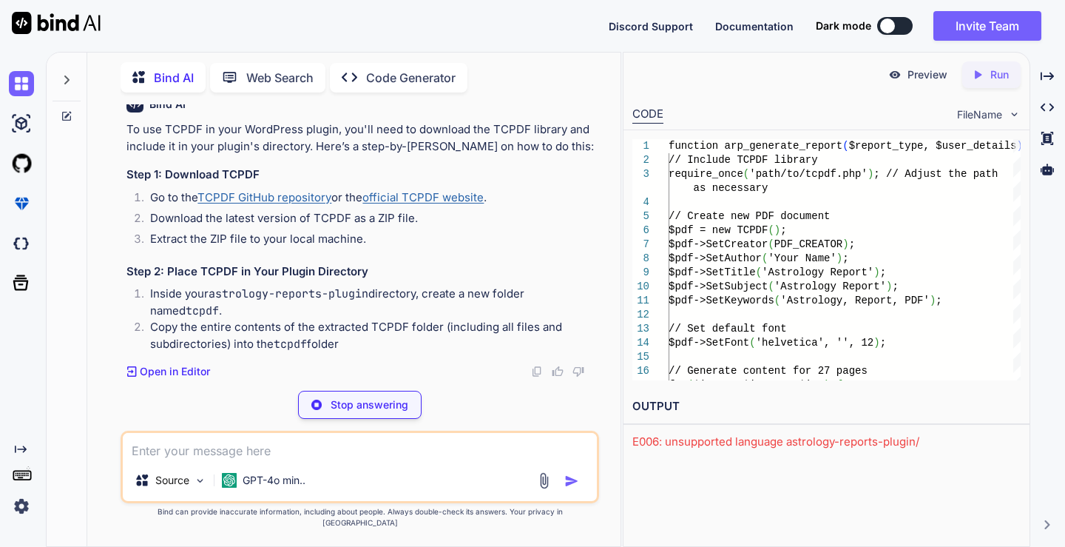
click at [307, 457] on textarea at bounding box center [359, 446] width 473 height 27
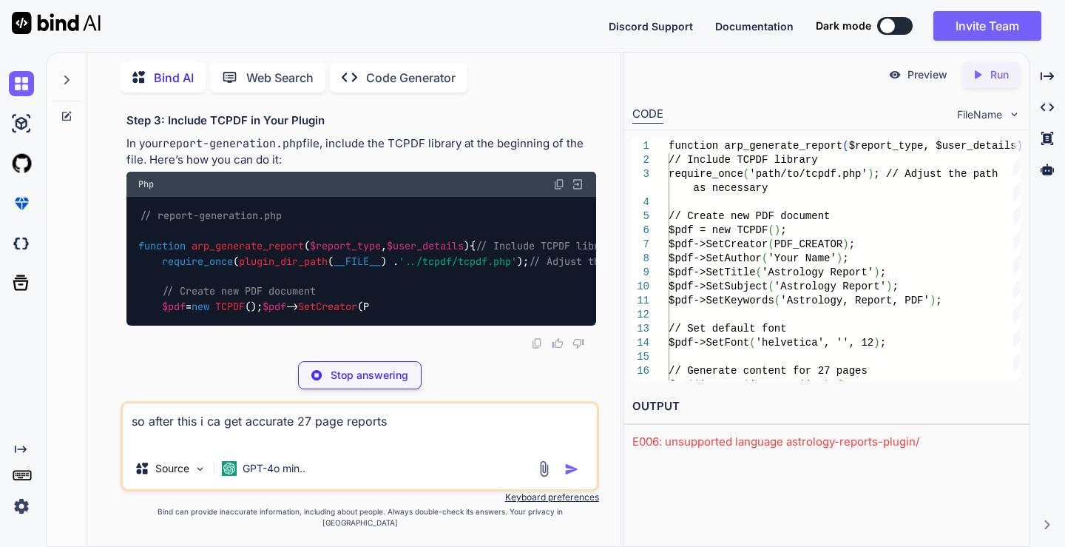
click at [436, 438] on textarea "so after this i ca get accurate 27 page reports" at bounding box center [359, 425] width 473 height 44
type textarea "so after this i ca get accurate 27 page reports"
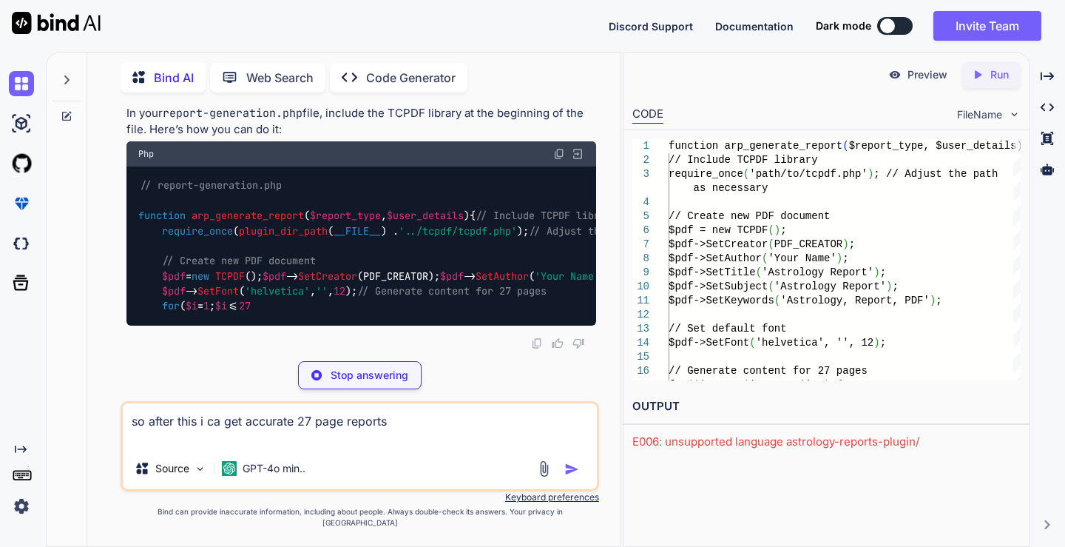
click at [563, 477] on div at bounding box center [561, 468] width 50 height 17
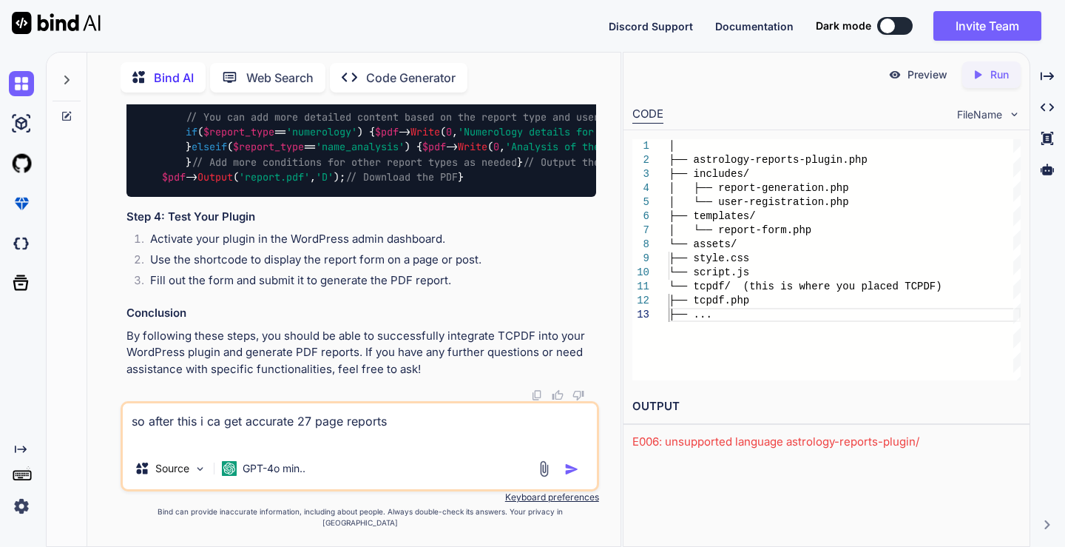
scroll to position [17526, 0]
click at [571, 476] on img "button" at bounding box center [571, 469] width 15 height 15
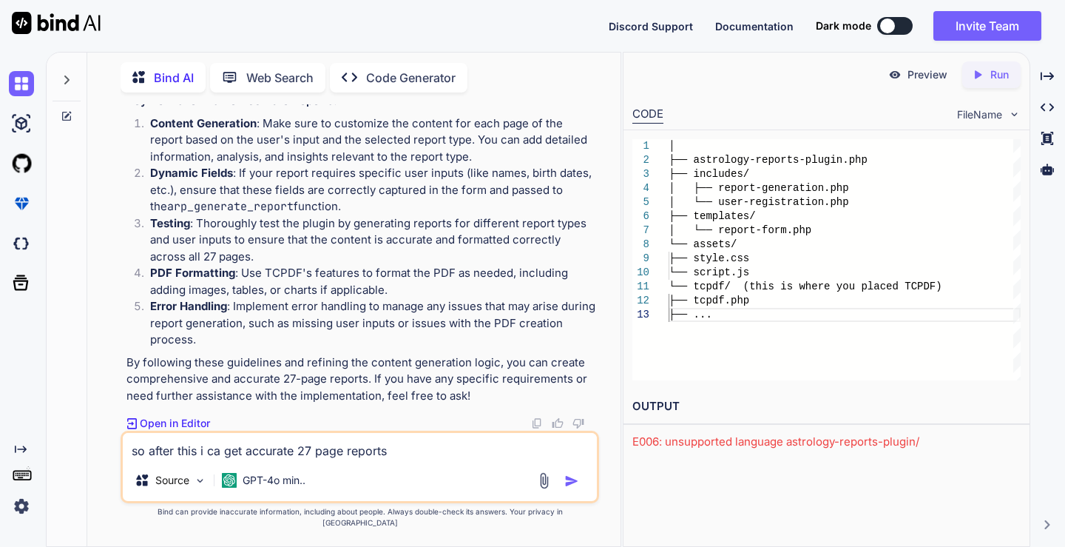
scroll to position [16802, 0]
click at [331, 459] on textarea "so after this i ca get accurate 27 page reports" at bounding box center [359, 446] width 473 height 27
type textarea "WHAT IS THE SHORTCODE"
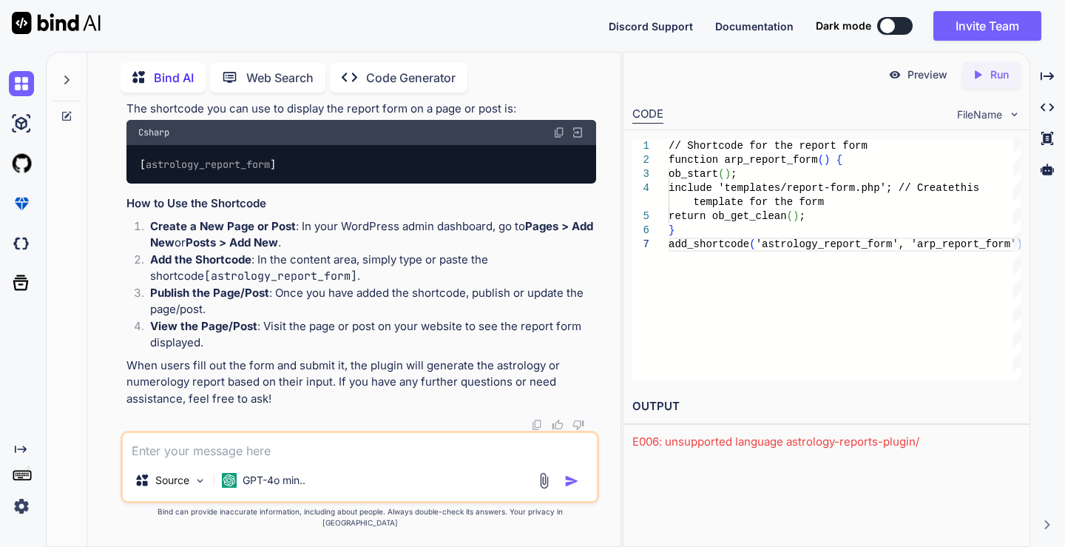
scroll to position [18512, 0]
drag, startPoint x: 183, startPoint y: 314, endPoint x: 115, endPoint y: 316, distance: 68.1
click at [115, 316] on div "You Bind AI Creating a WordPress plugin with the features you've outlined is a …" at bounding box center [359, 325] width 521 height 442
copy code "[ astrology_report_form ]"
click at [304, 445] on textarea at bounding box center [359, 446] width 473 height 27
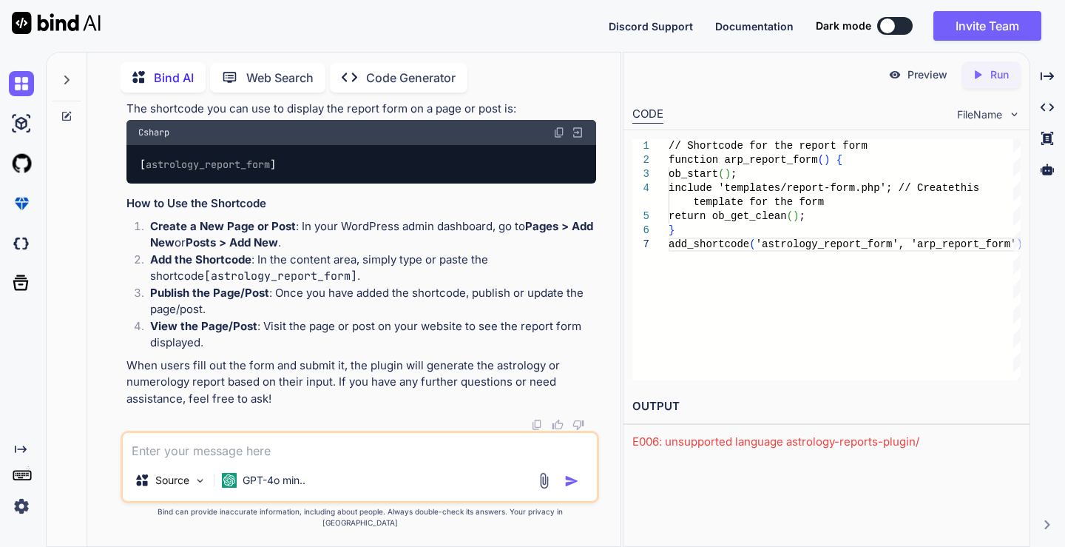
paste textarea "// report-generation.php function arp_generate_report($report_type, $user_detai…"
type textarea "// report-generation.php function arp_generate_report($report_type, $user_detai…"
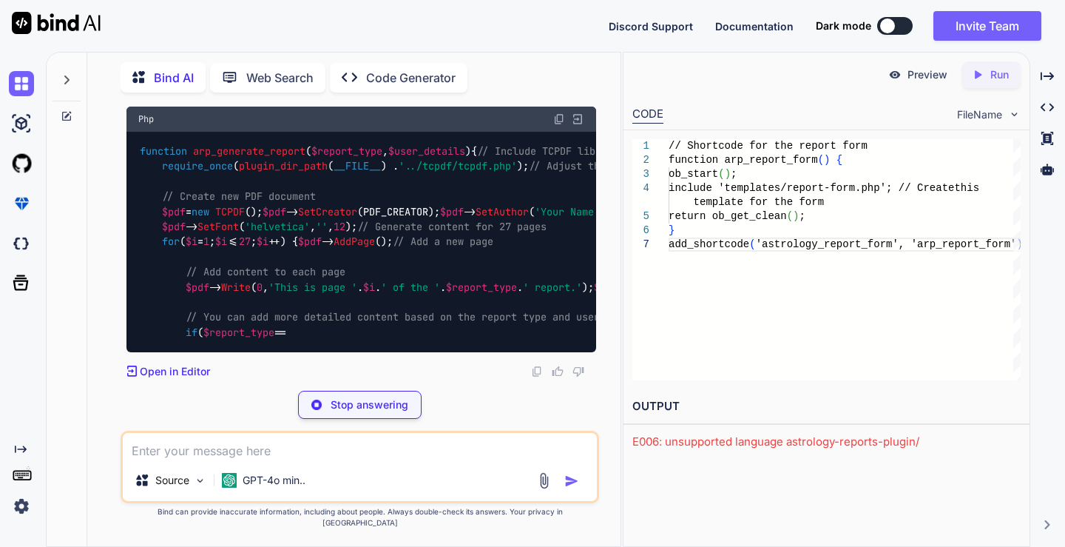
scroll to position [19373, 0]
click at [493, 459] on textarea at bounding box center [359, 446] width 473 height 27
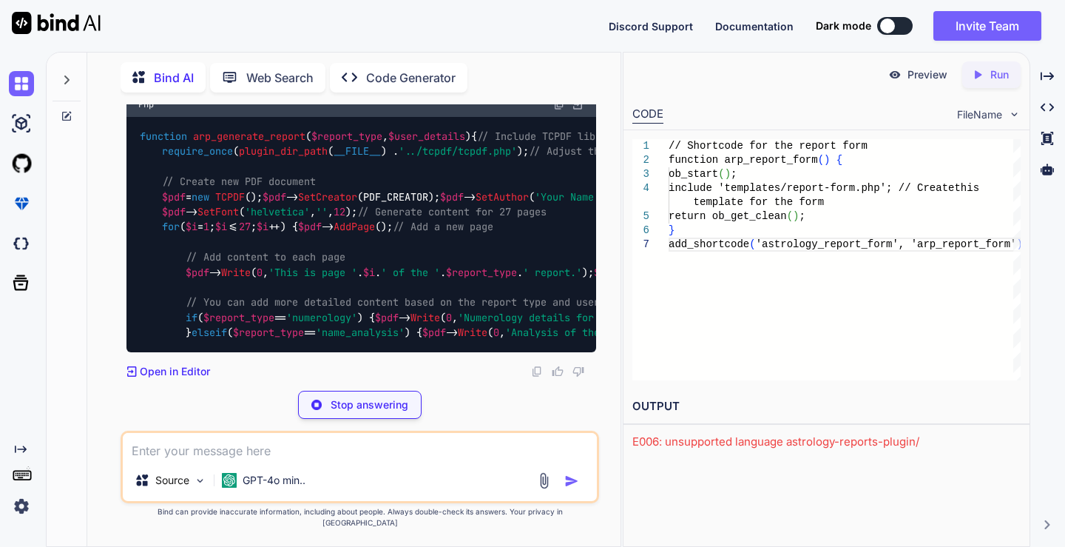
click at [388, 408] on p "Stop answering" at bounding box center [370, 404] width 78 height 15
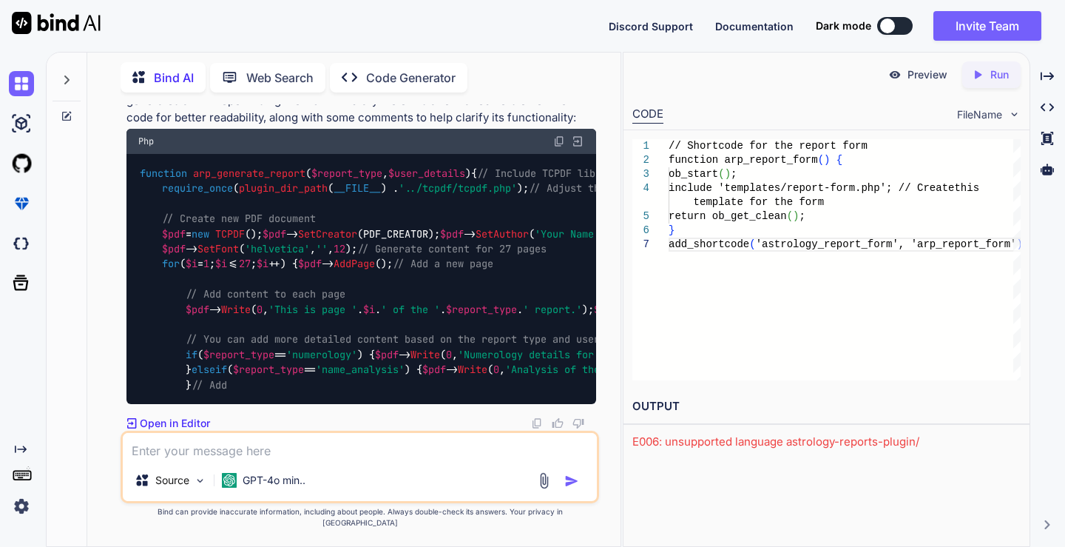
click at [396, 459] on textarea at bounding box center [359, 446] width 473 height 27
type textarea "no this error showed while installing"
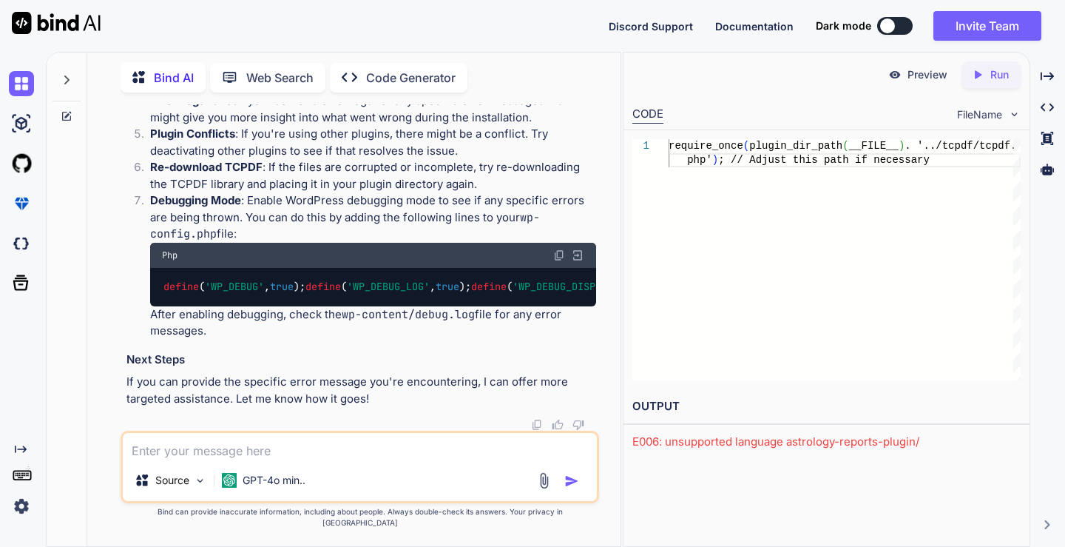
scroll to position [20388, 0]
click at [412, 459] on textarea at bounding box center [359, 446] width 473 height 27
type textarea "t showed this at top of admin"
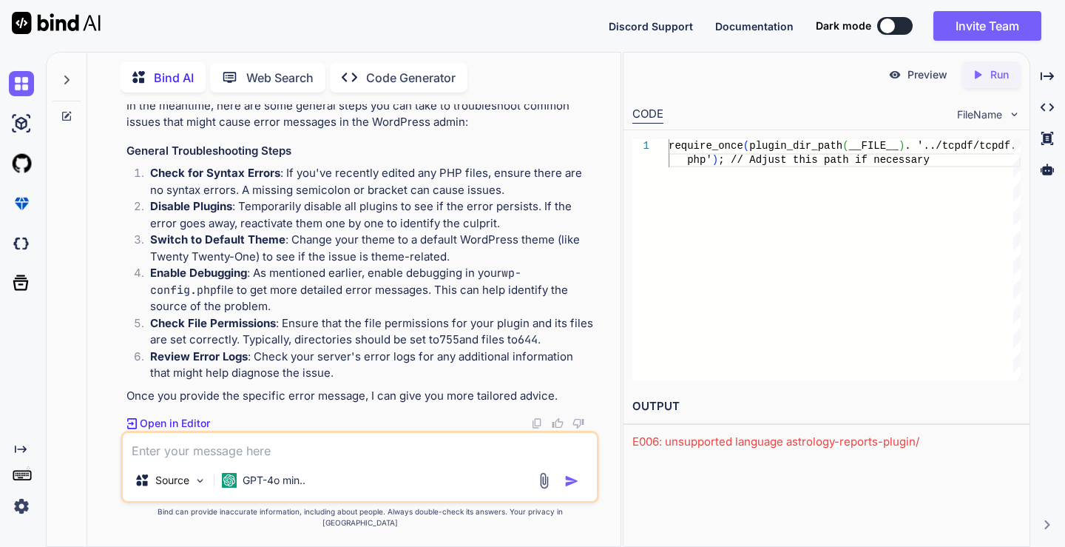
scroll to position [18473, 0]
